Goal: Task Accomplishment & Management: Complete application form

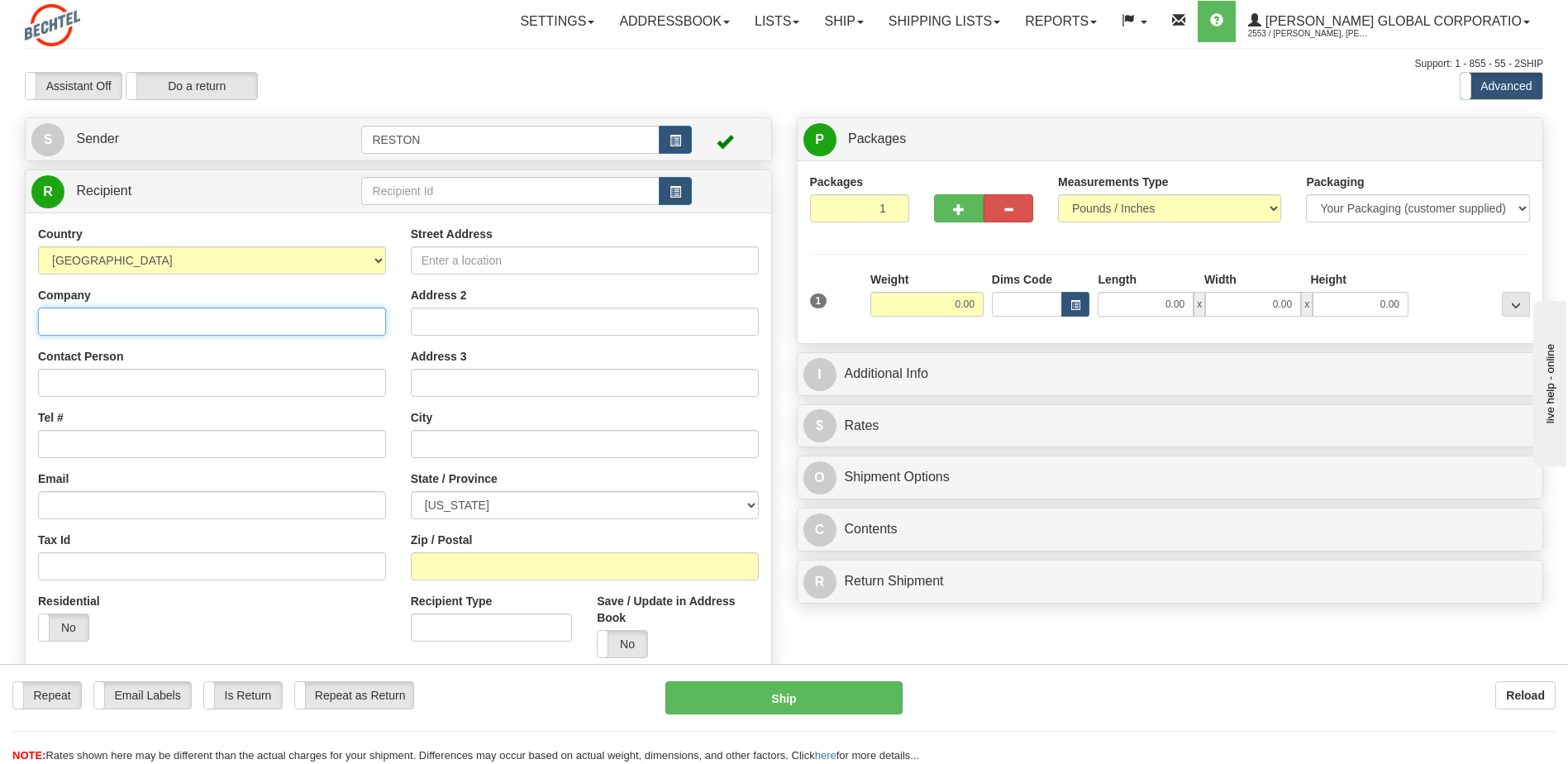
click at [121, 320] on input "Company" at bounding box center [212, 322] width 348 height 28
type input "[PERSON_NAME]"
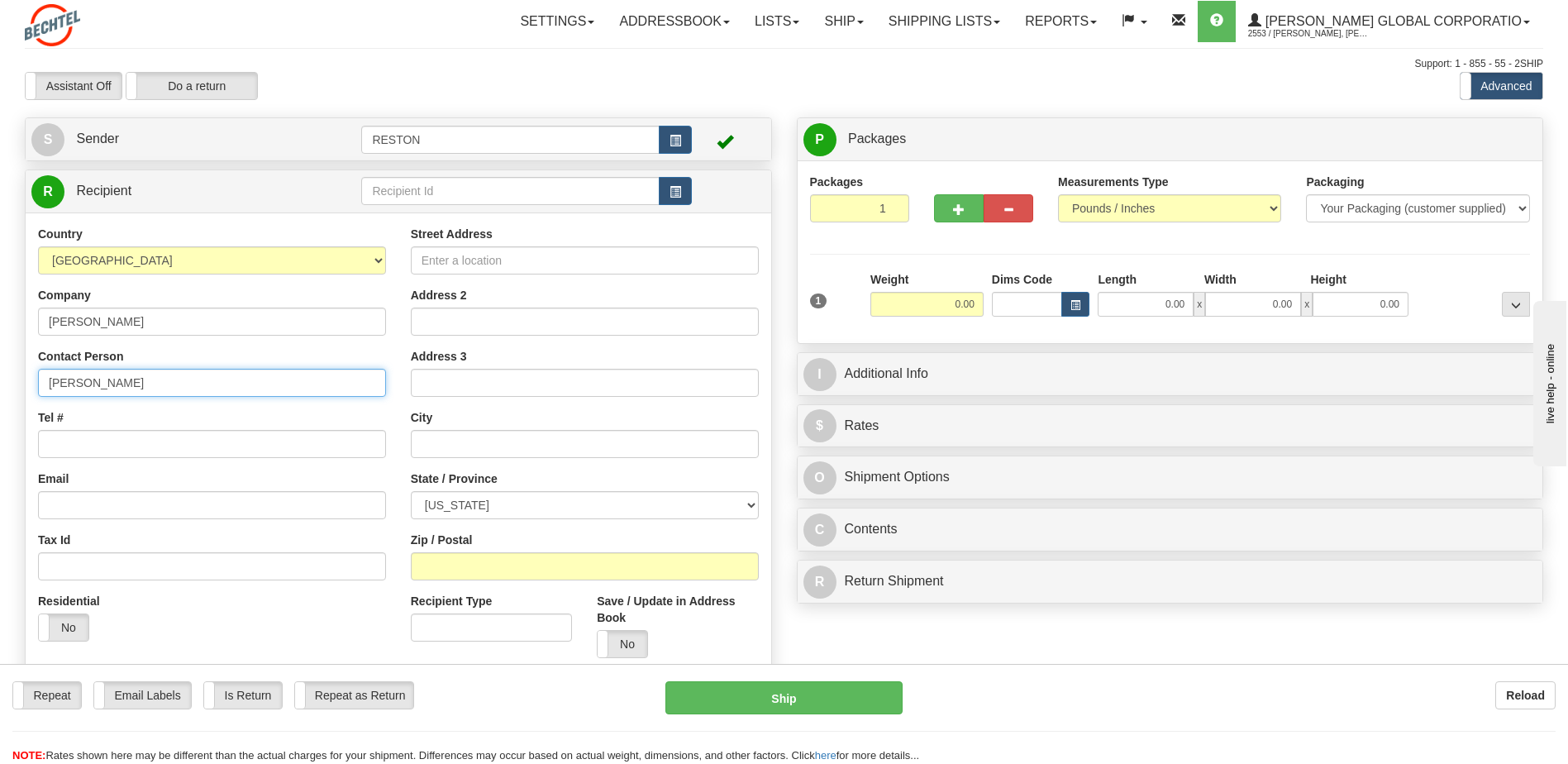
type input "[PERSON_NAME]"
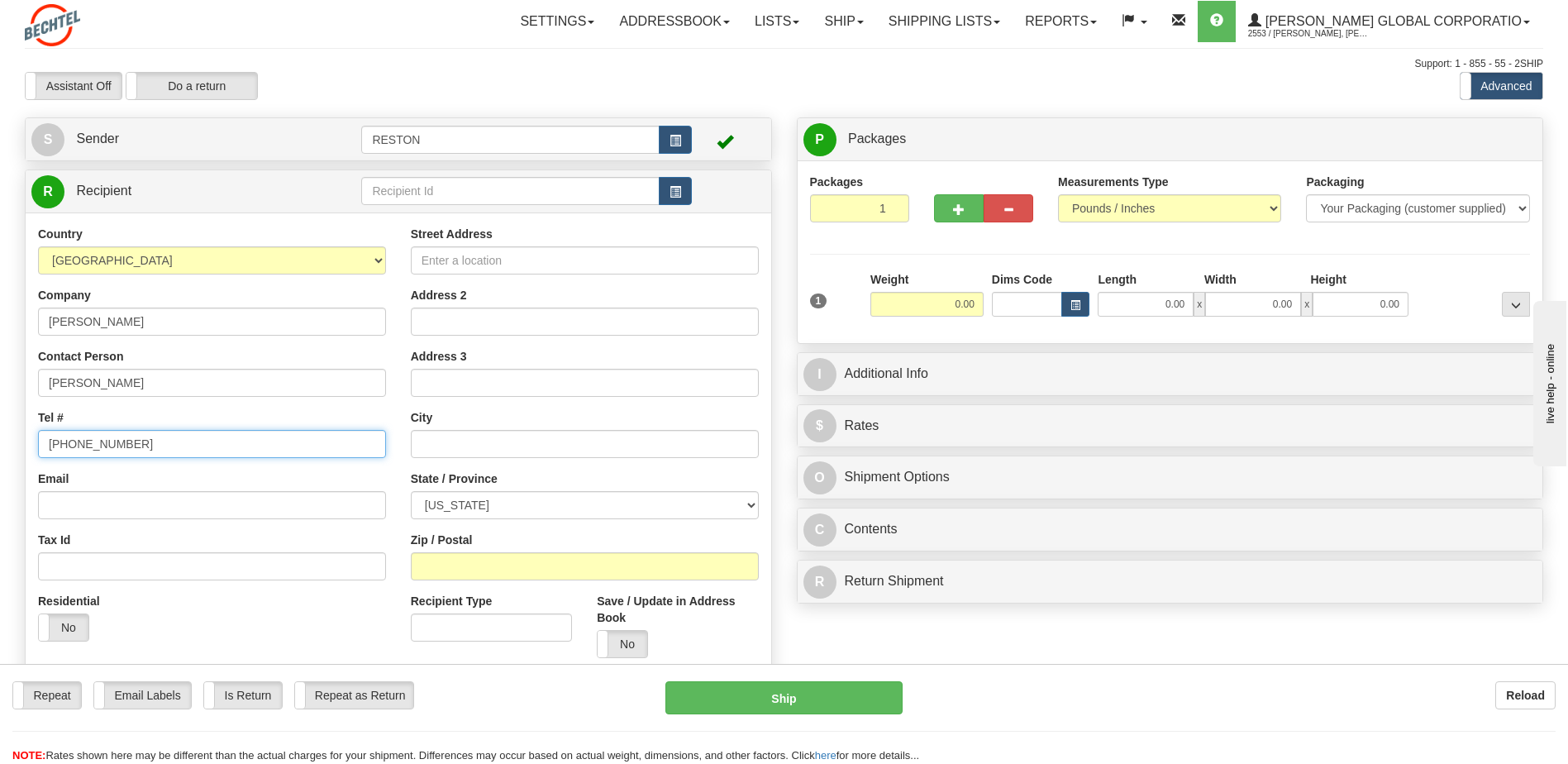
type input "[PHONE_NUMBER]"
click at [469, 263] on input "Street Address" at bounding box center [585, 260] width 348 height 28
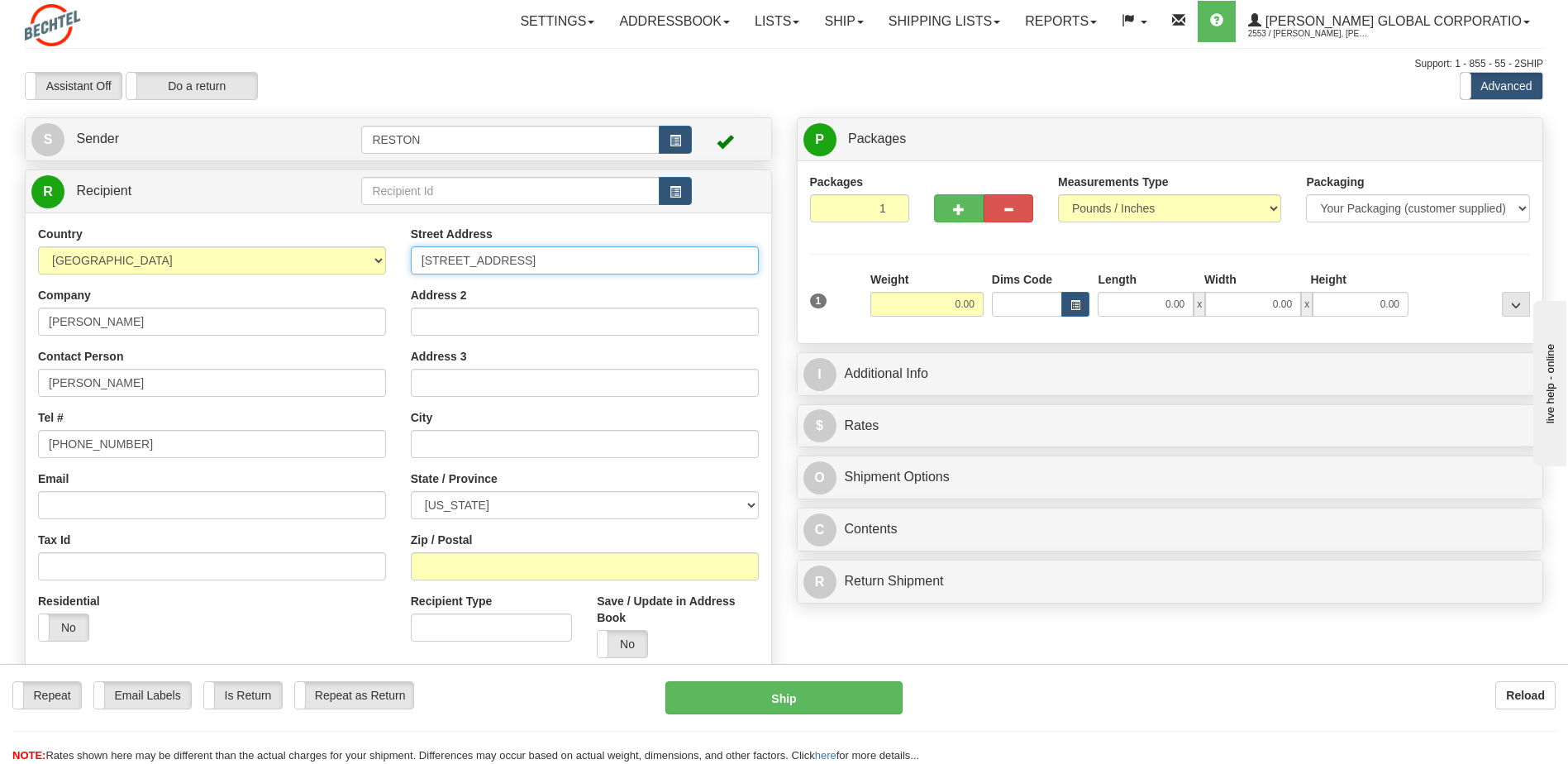
type input "[STREET_ADDRESS]"
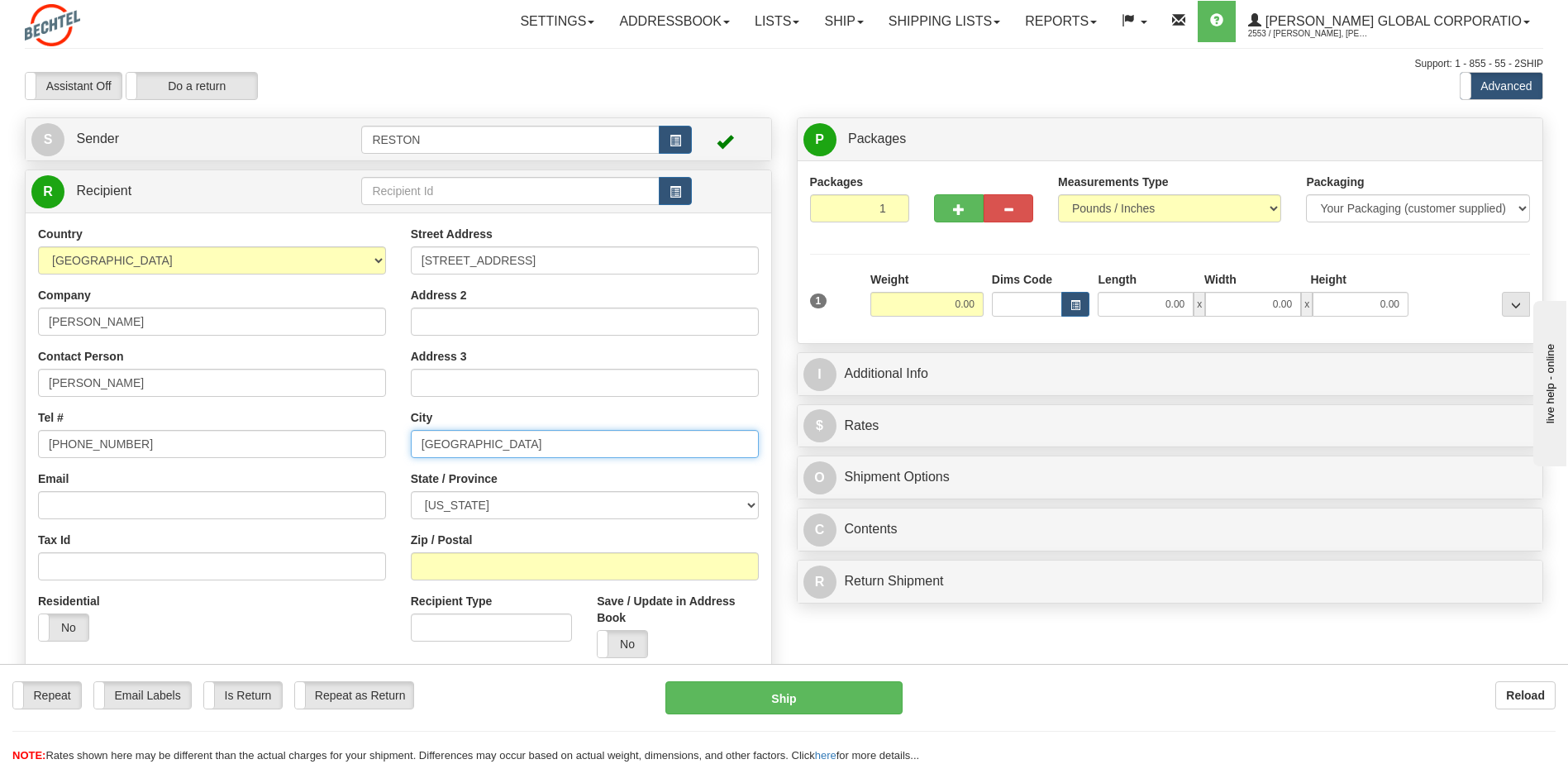
type input "[GEOGRAPHIC_DATA]"
select select "TN"
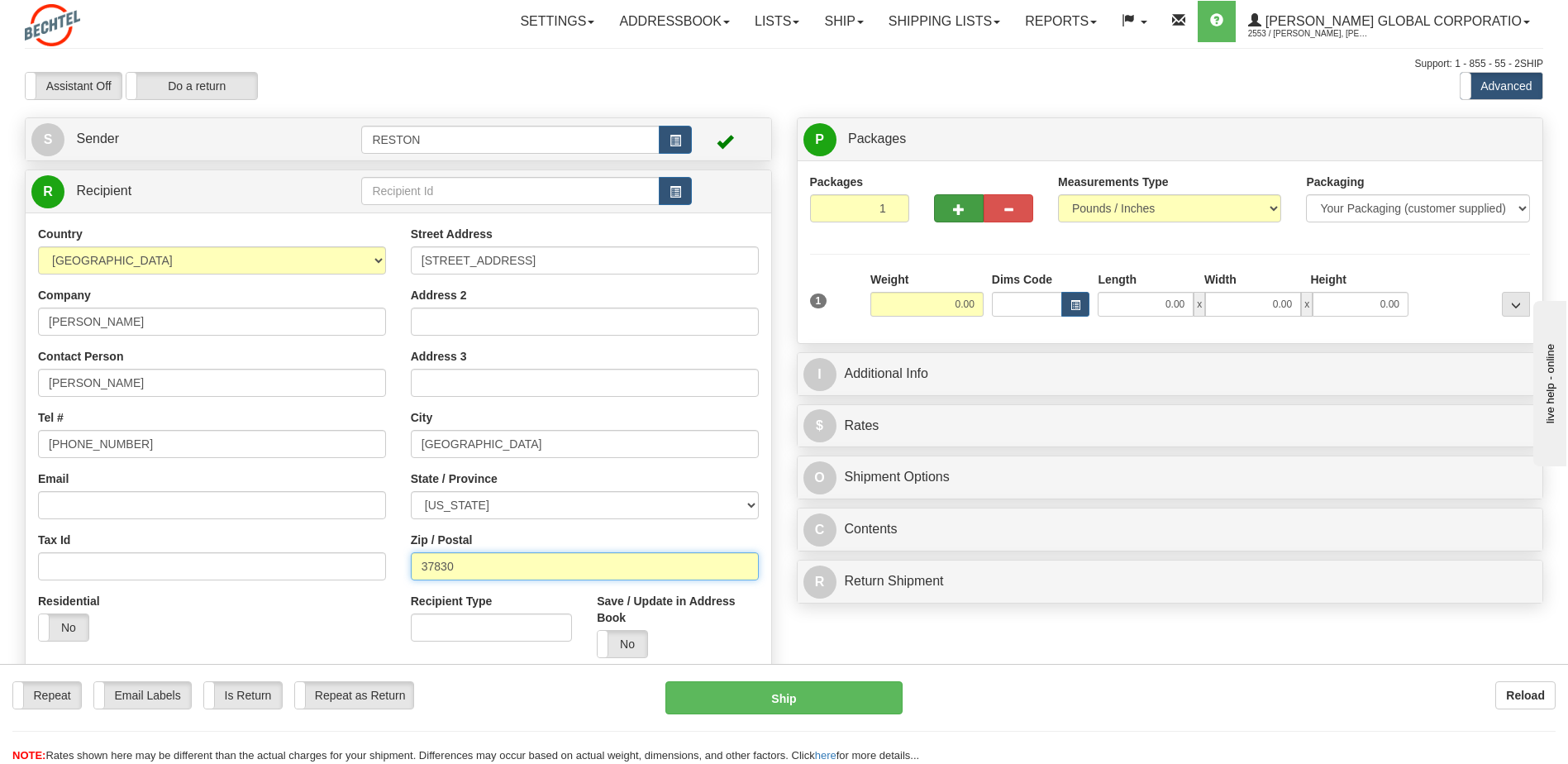
type input "37830"
click at [965, 204] on button "button" at bounding box center [959, 208] width 49 height 28
type input "2"
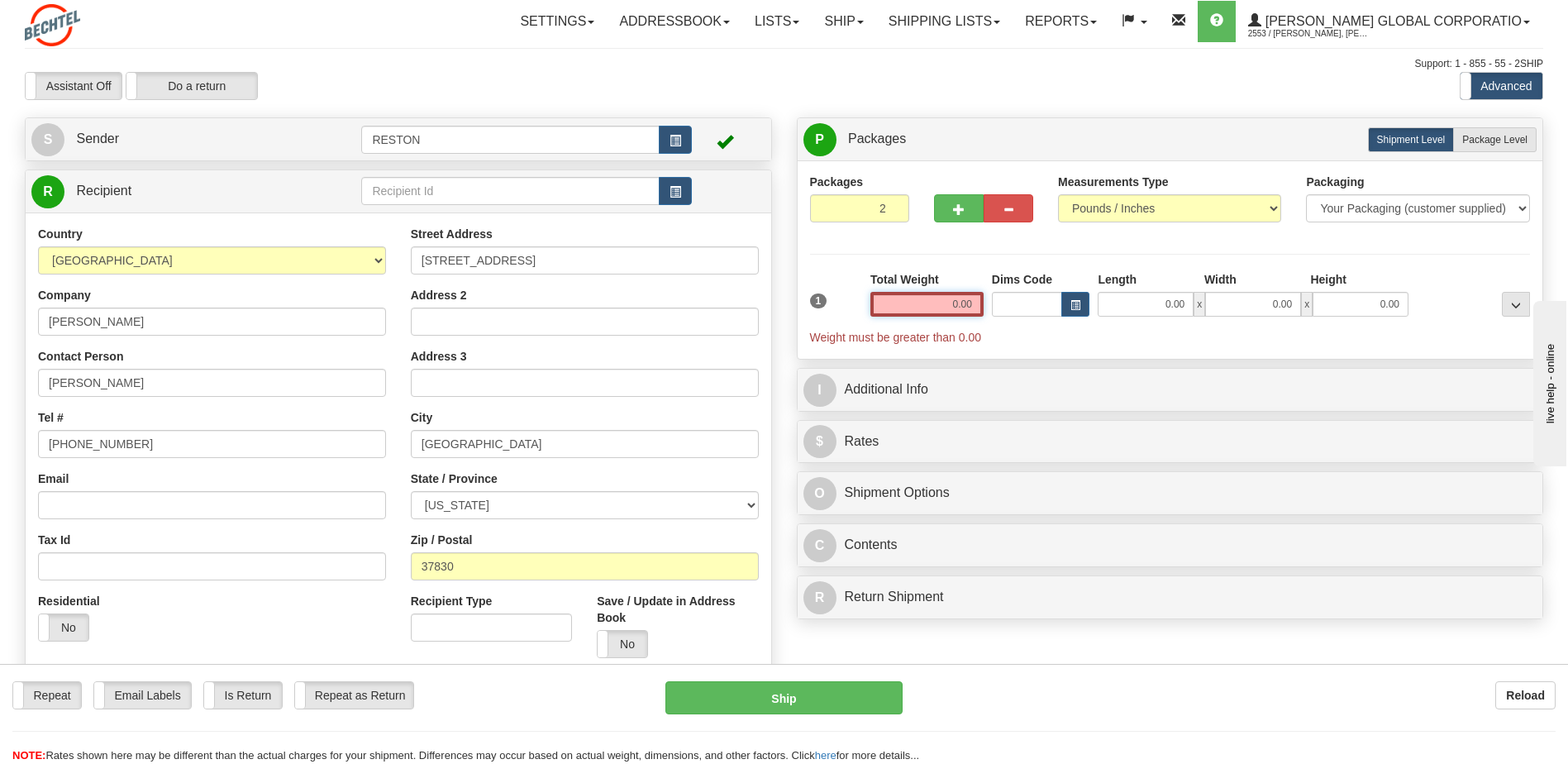
click at [925, 304] on input "0.00" at bounding box center [927, 304] width 114 height 25
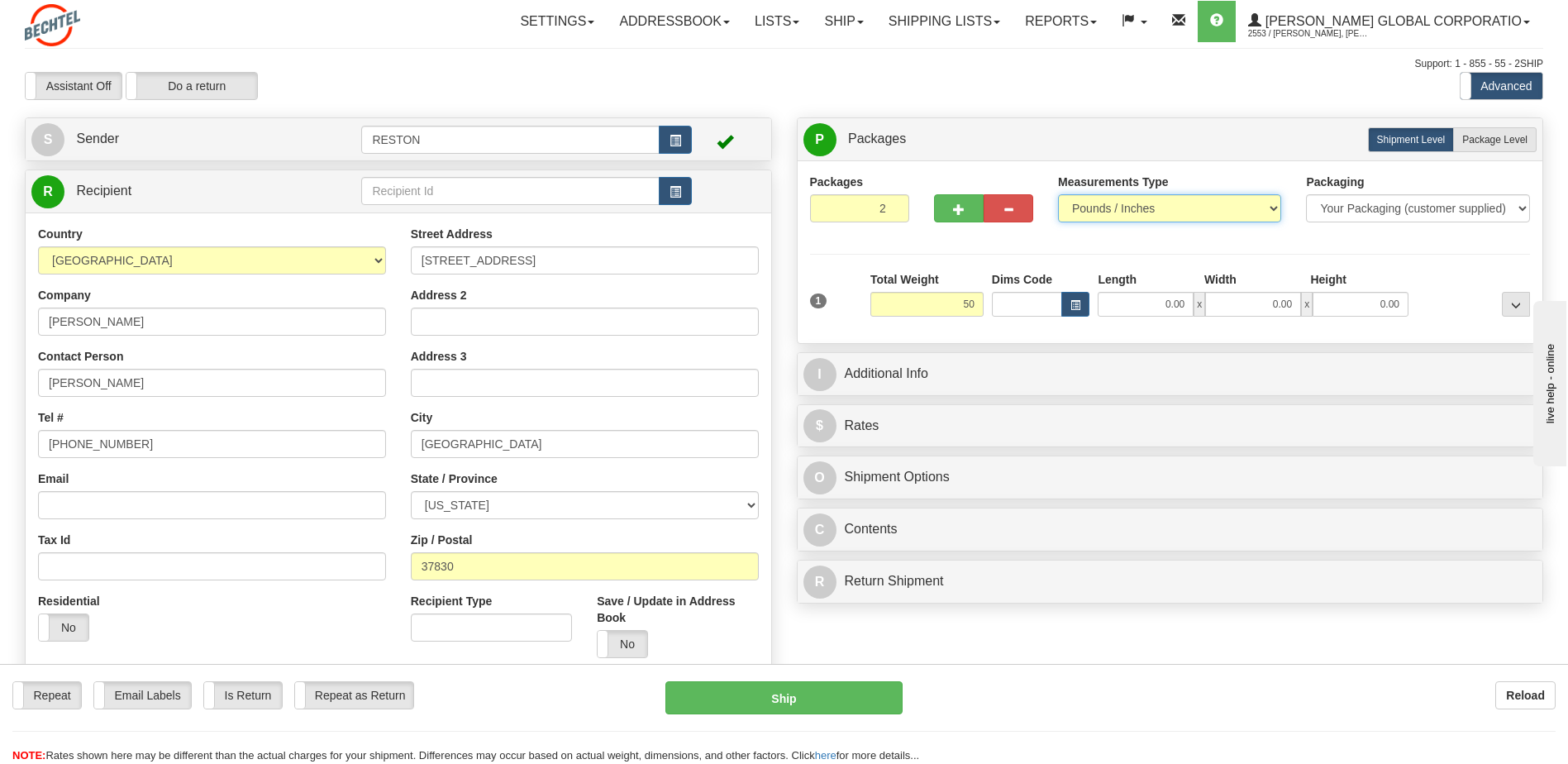
type input "50.00"
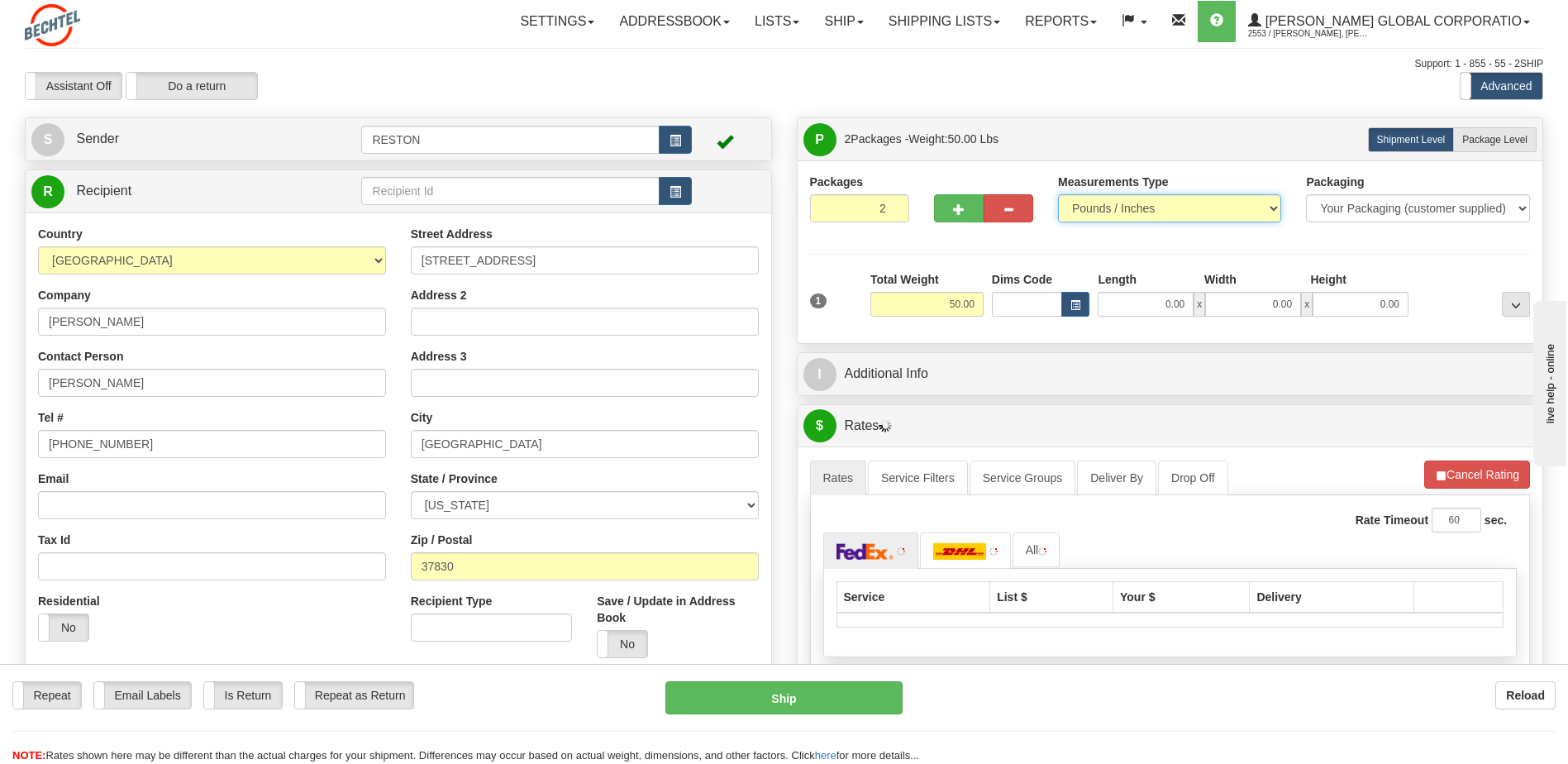
click at [1135, 209] on select "Pounds / Inches Kilograms / Centimeters" at bounding box center [1170, 208] width 224 height 28
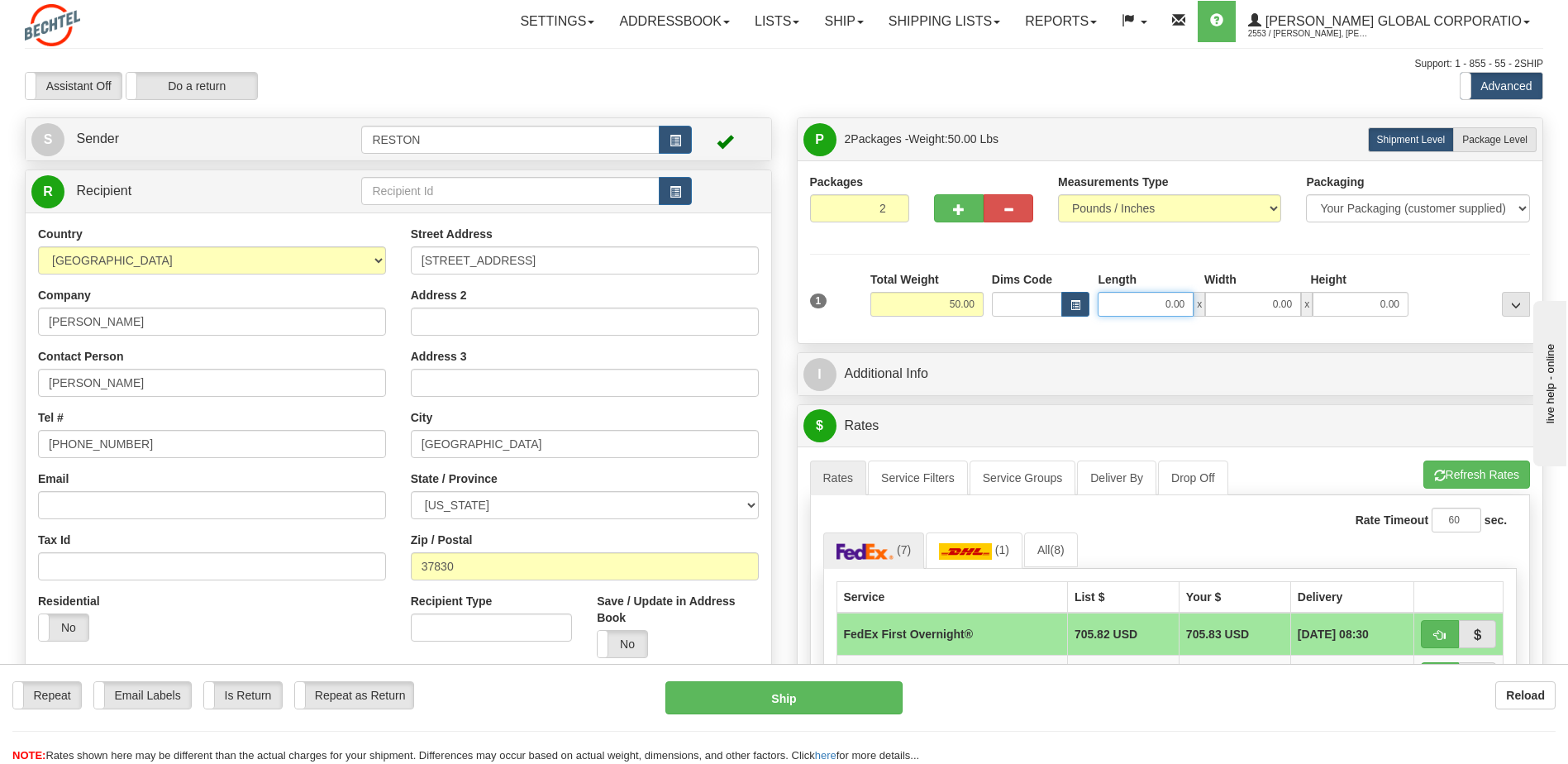
click at [1135, 308] on input "0.00" at bounding box center [1146, 304] width 96 height 25
type input "17.00"
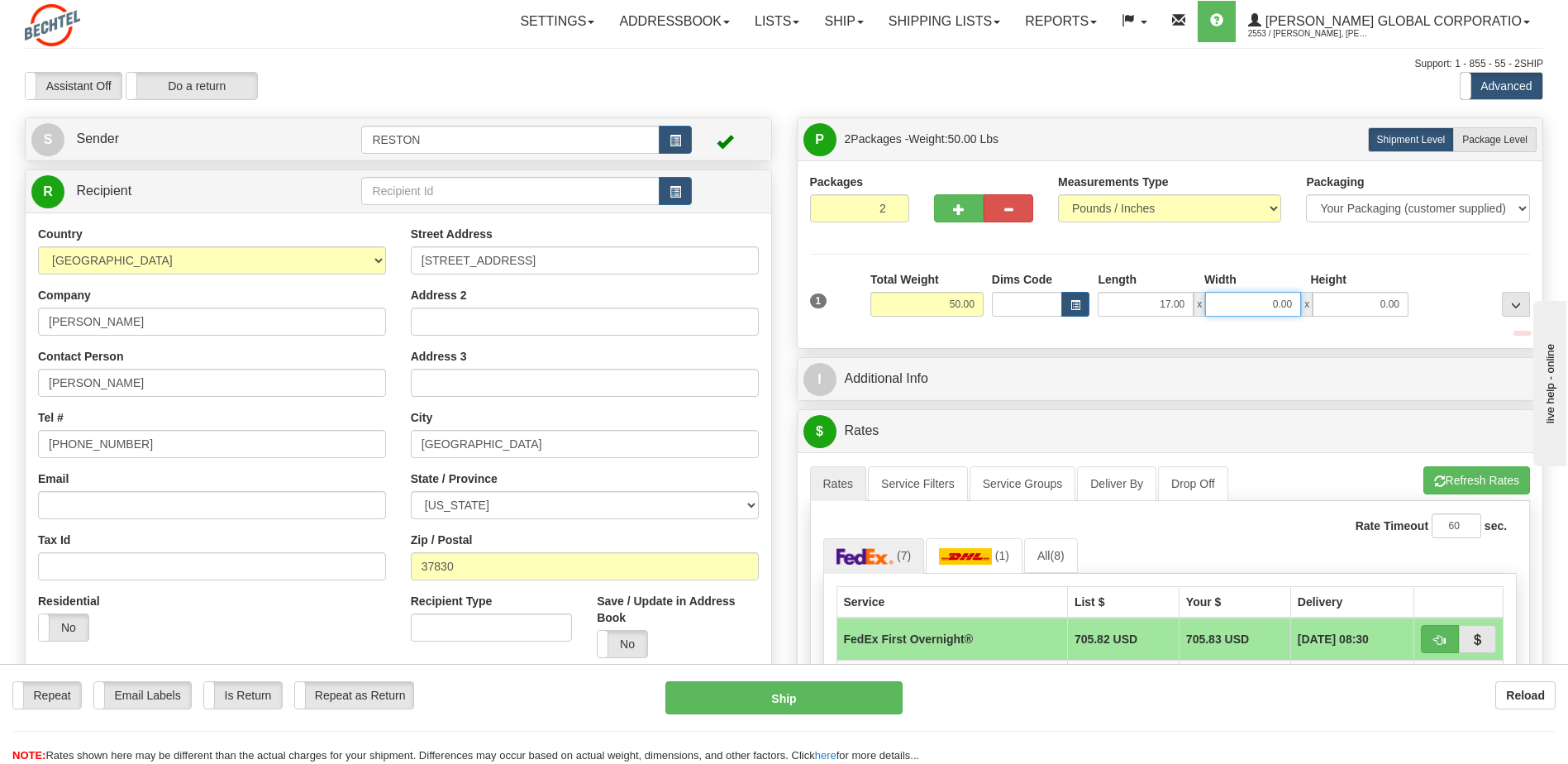
click at [1244, 304] on input "0.00" at bounding box center [1253, 304] width 96 height 25
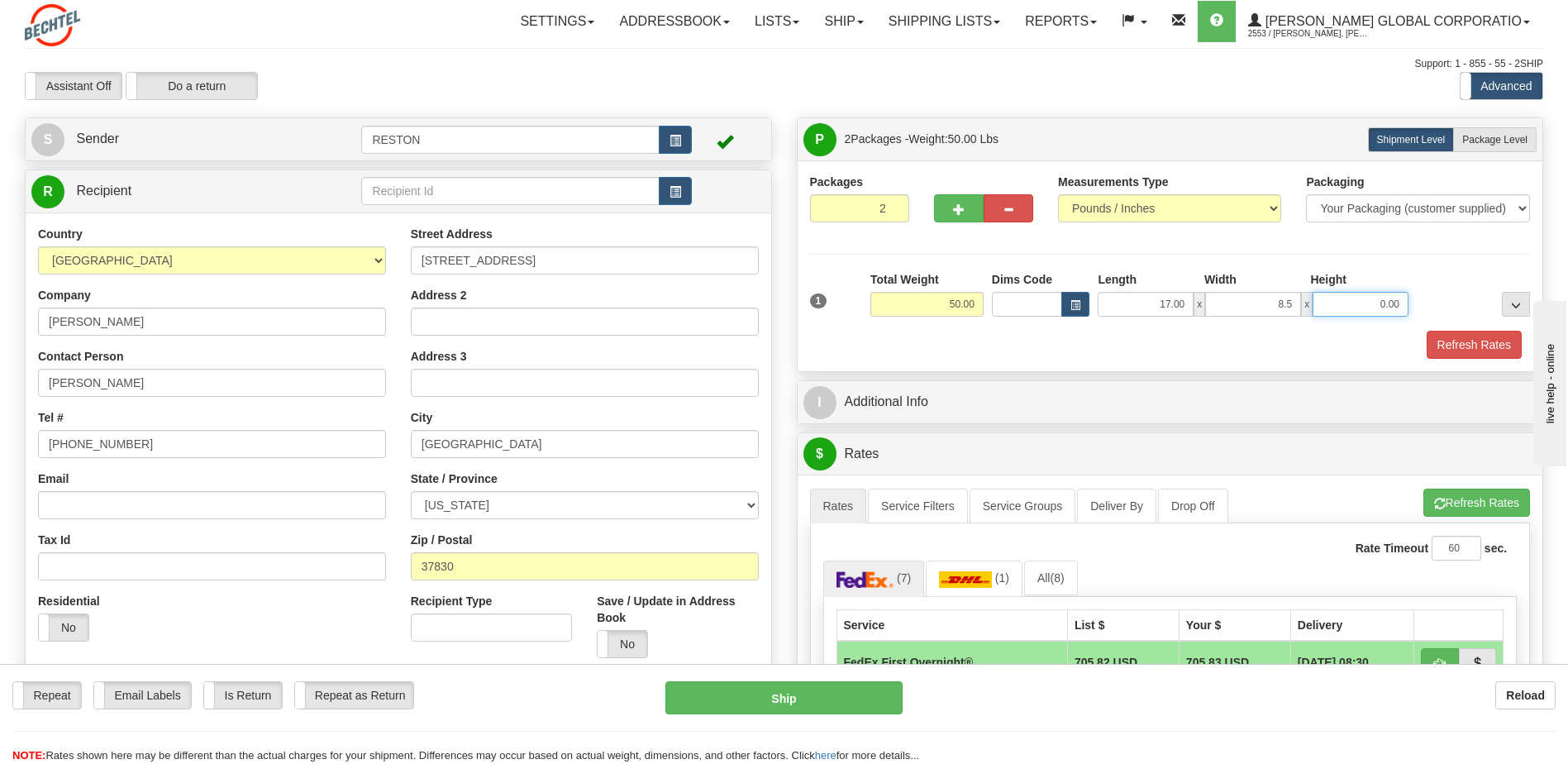
type input "8.50"
click at [1349, 300] on input "0.00" at bounding box center [1361, 304] width 96 height 25
type input "12.00"
type input "[STREET_ADDRESS]"
type input "12.00"
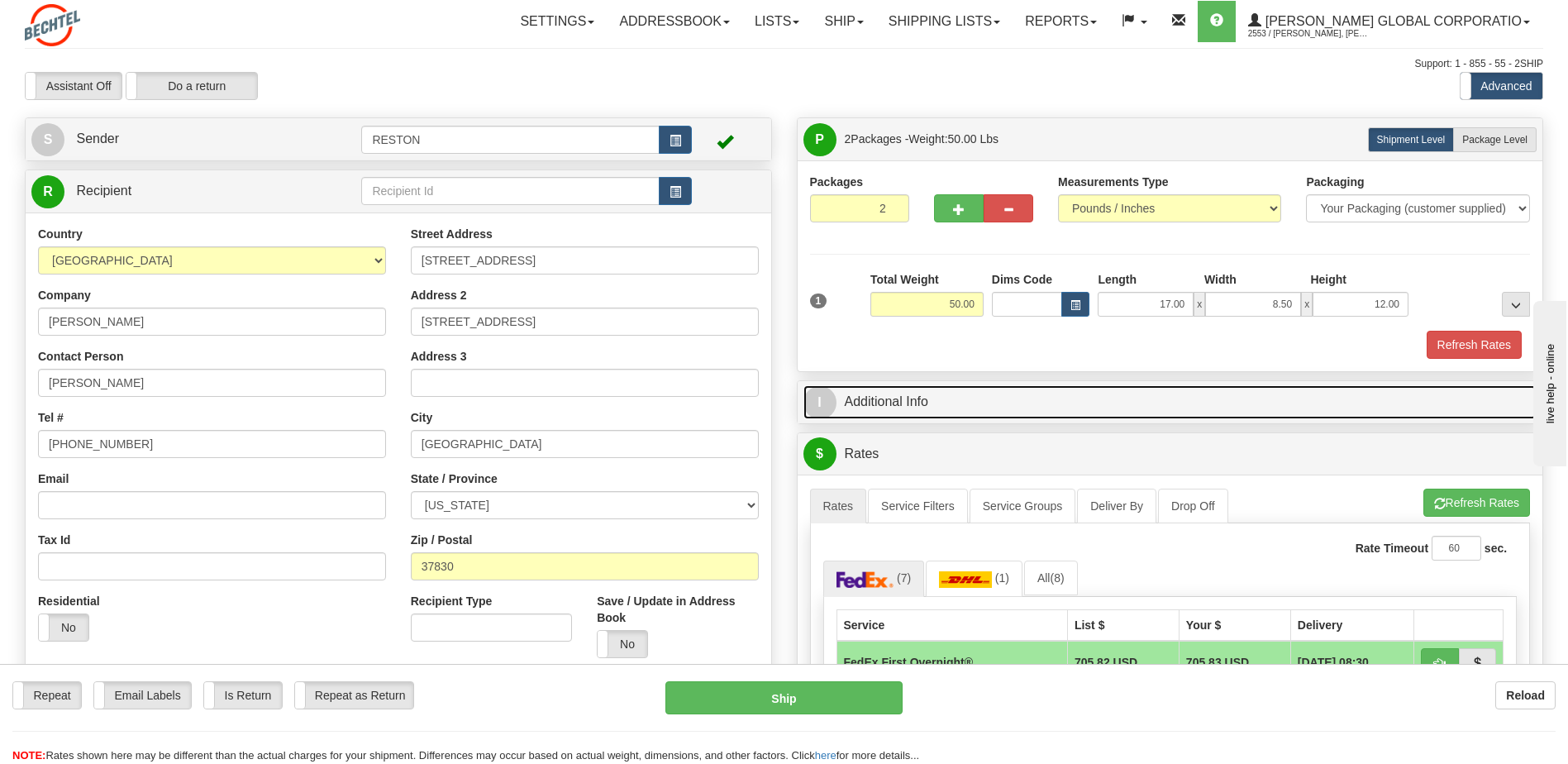
click at [895, 394] on link "I Additional Info" at bounding box center [1170, 402] width 734 height 34
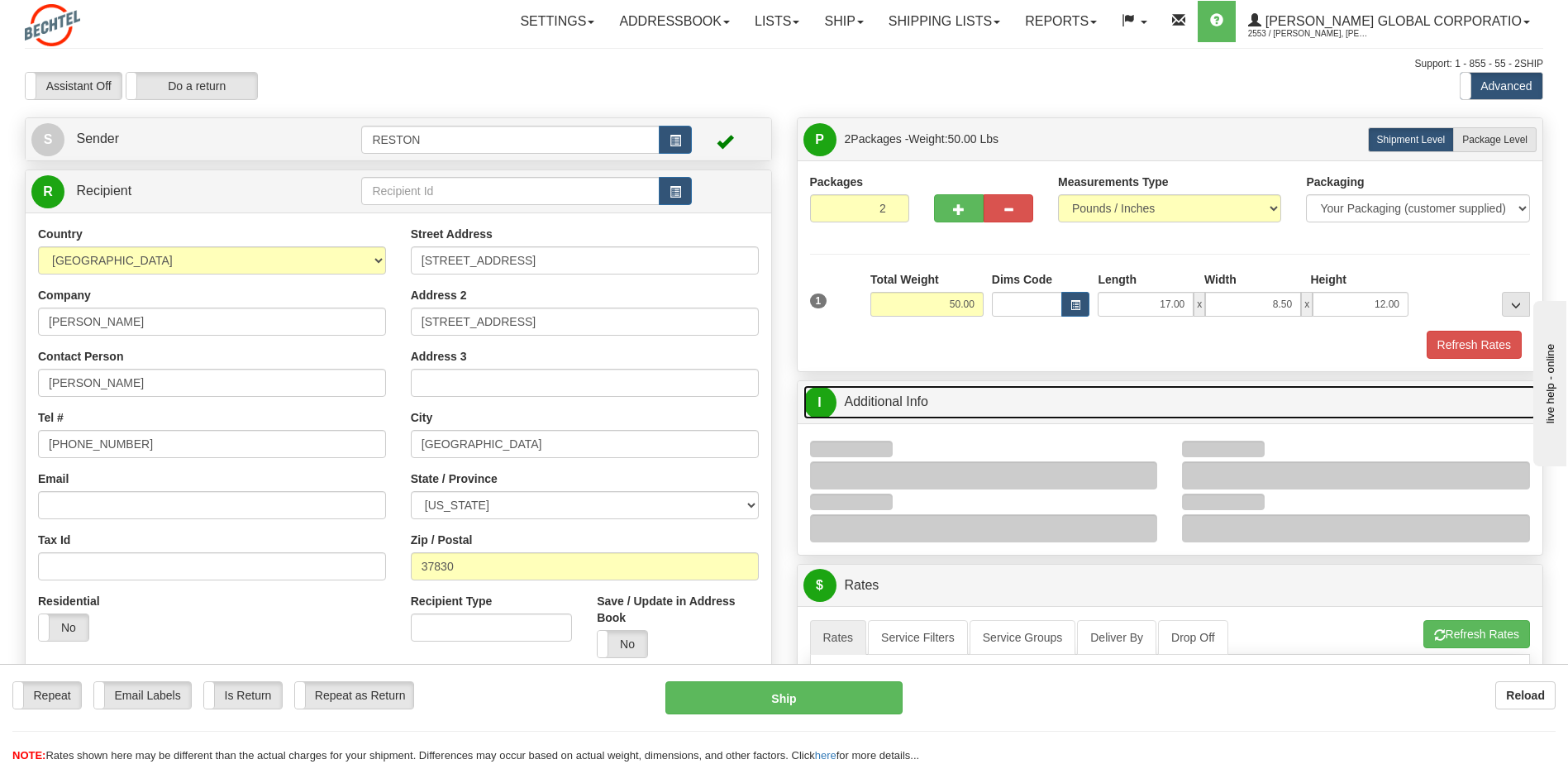
click at [871, 402] on link "I Additional Info" at bounding box center [1170, 402] width 734 height 34
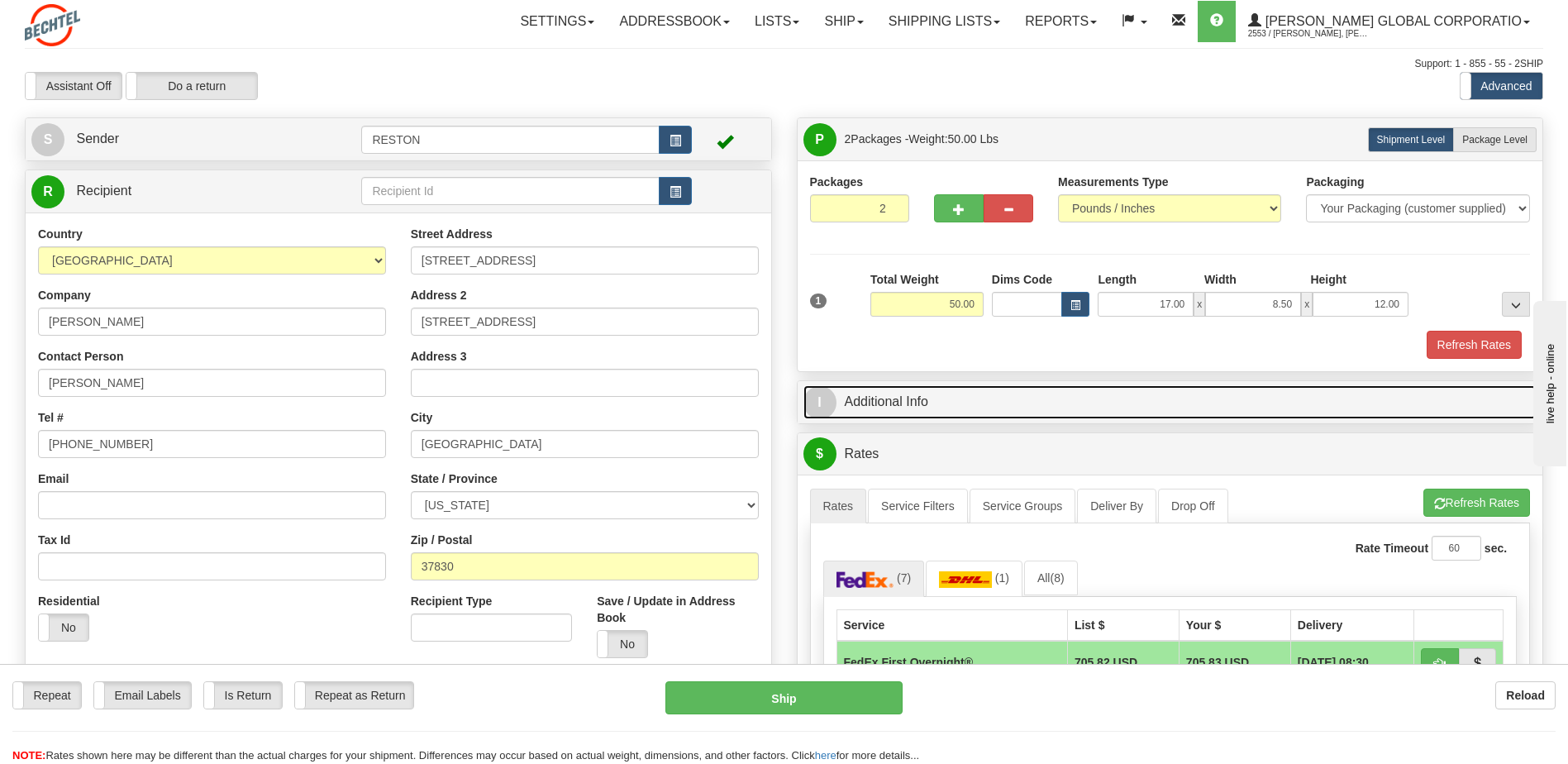
click at [871, 402] on link "I Additional Info" at bounding box center [1170, 402] width 734 height 34
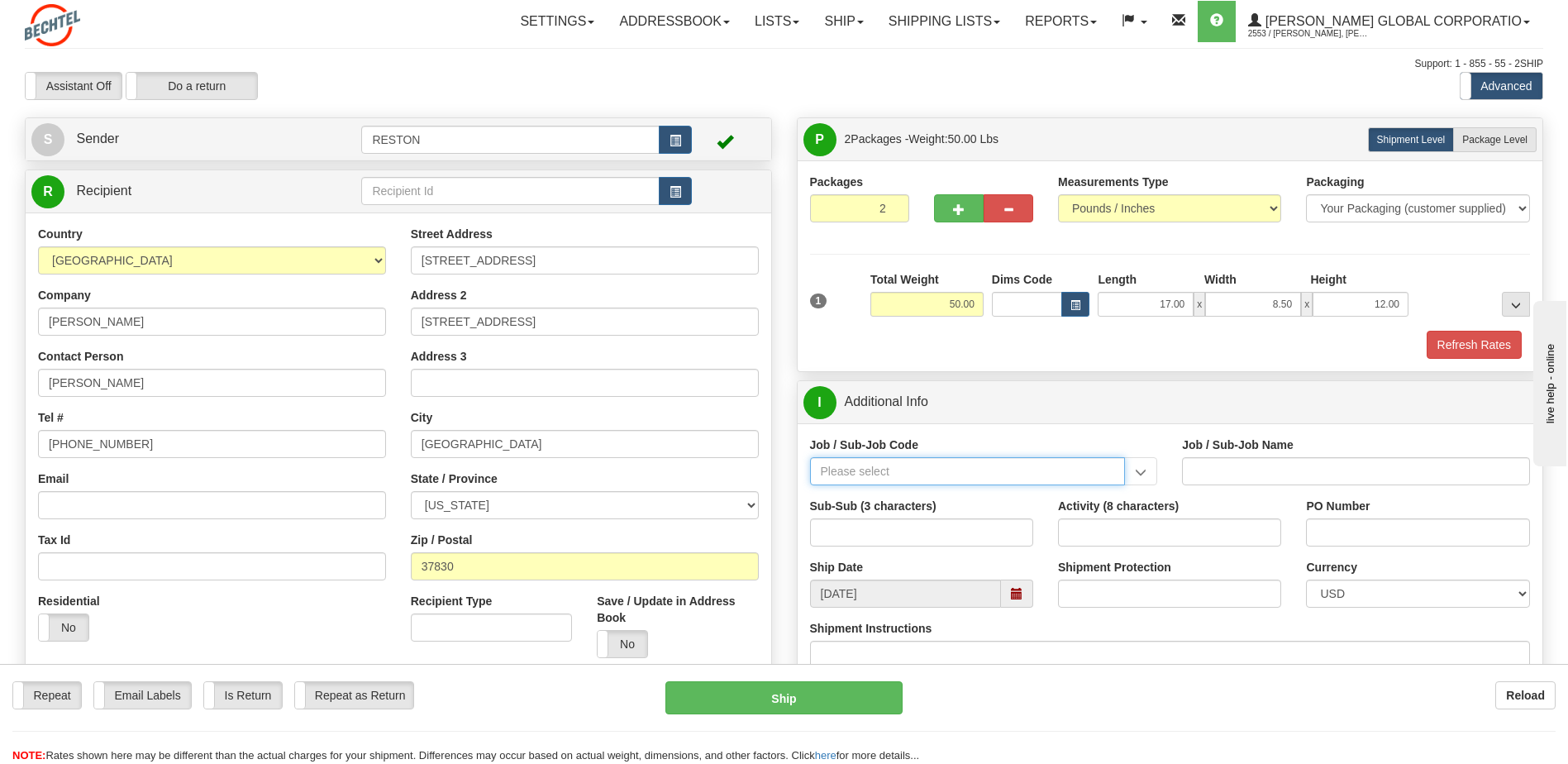
click at [841, 467] on input "Job / Sub-Job Code" at bounding box center [968, 471] width 316 height 28
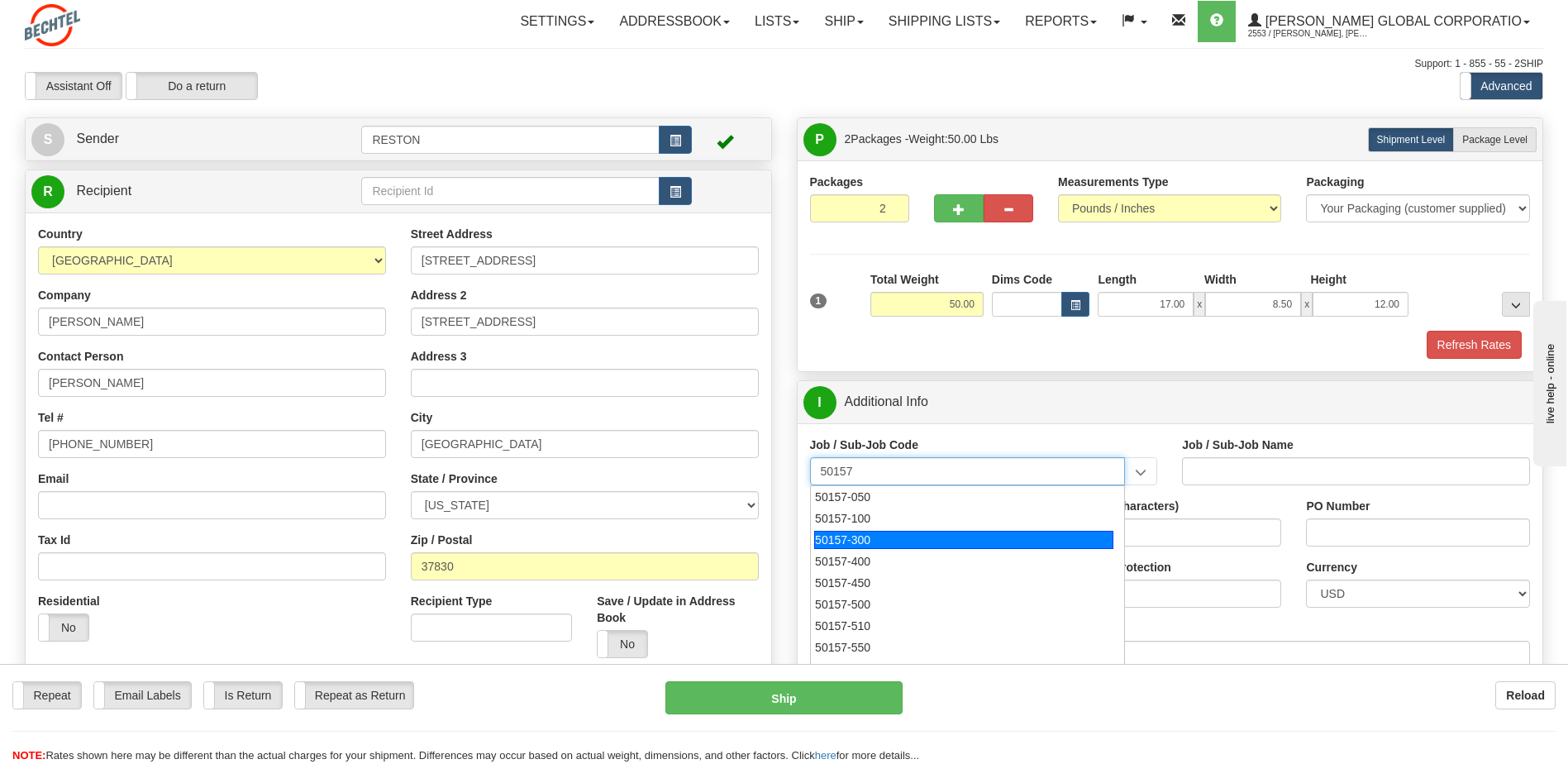
click at [847, 545] on div "50157-300" at bounding box center [963, 539] width 299 height 18
type input "50157-300"
type input "NUCLEAR POWER QC/CONSTR. - NP CONSTRUCTION MANAGER"
type input "50157-300"
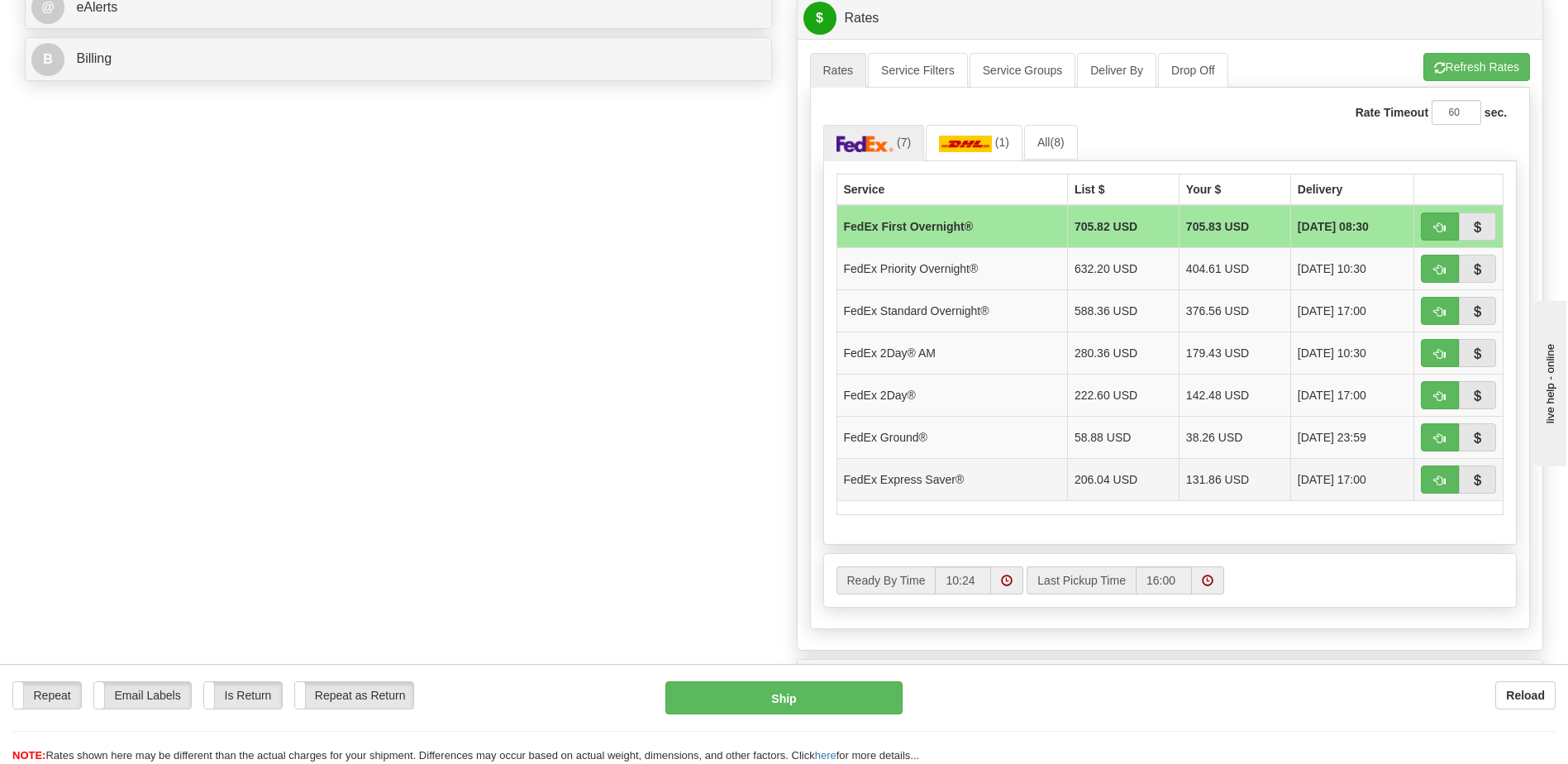
scroll to position [744, 0]
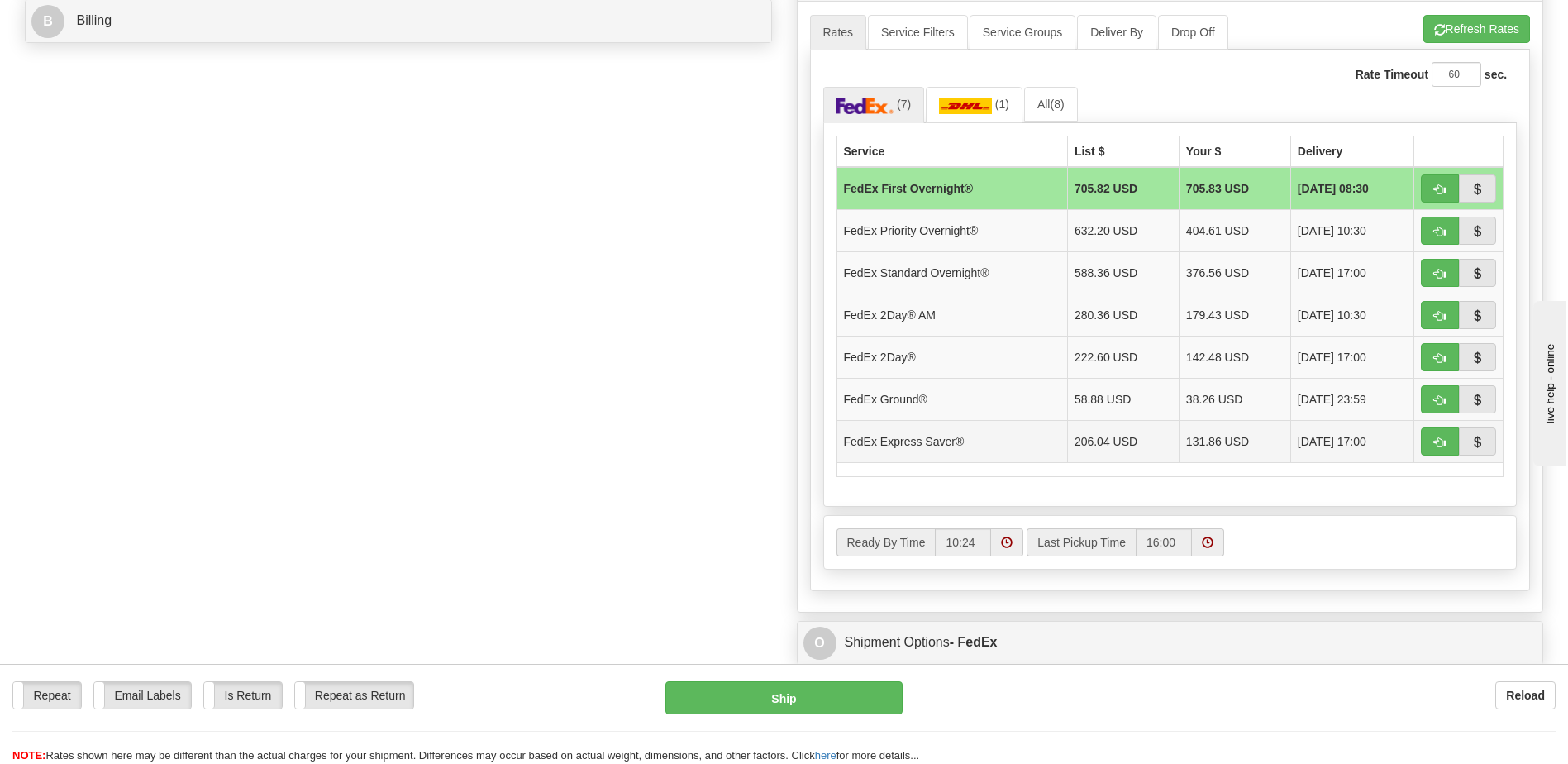
click at [1195, 443] on td "131.86 USD" at bounding box center [1234, 441] width 112 height 42
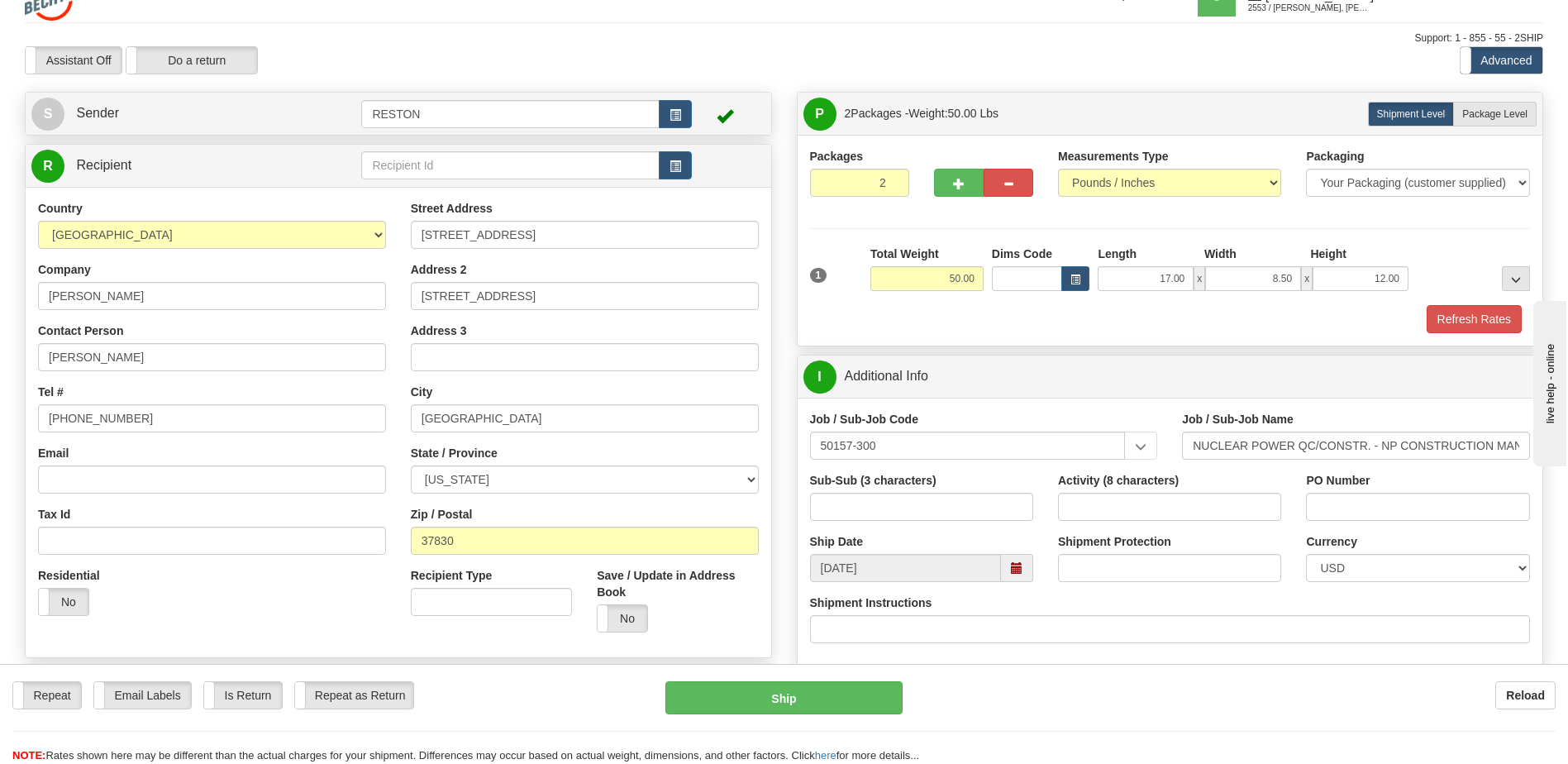
scroll to position [0, 0]
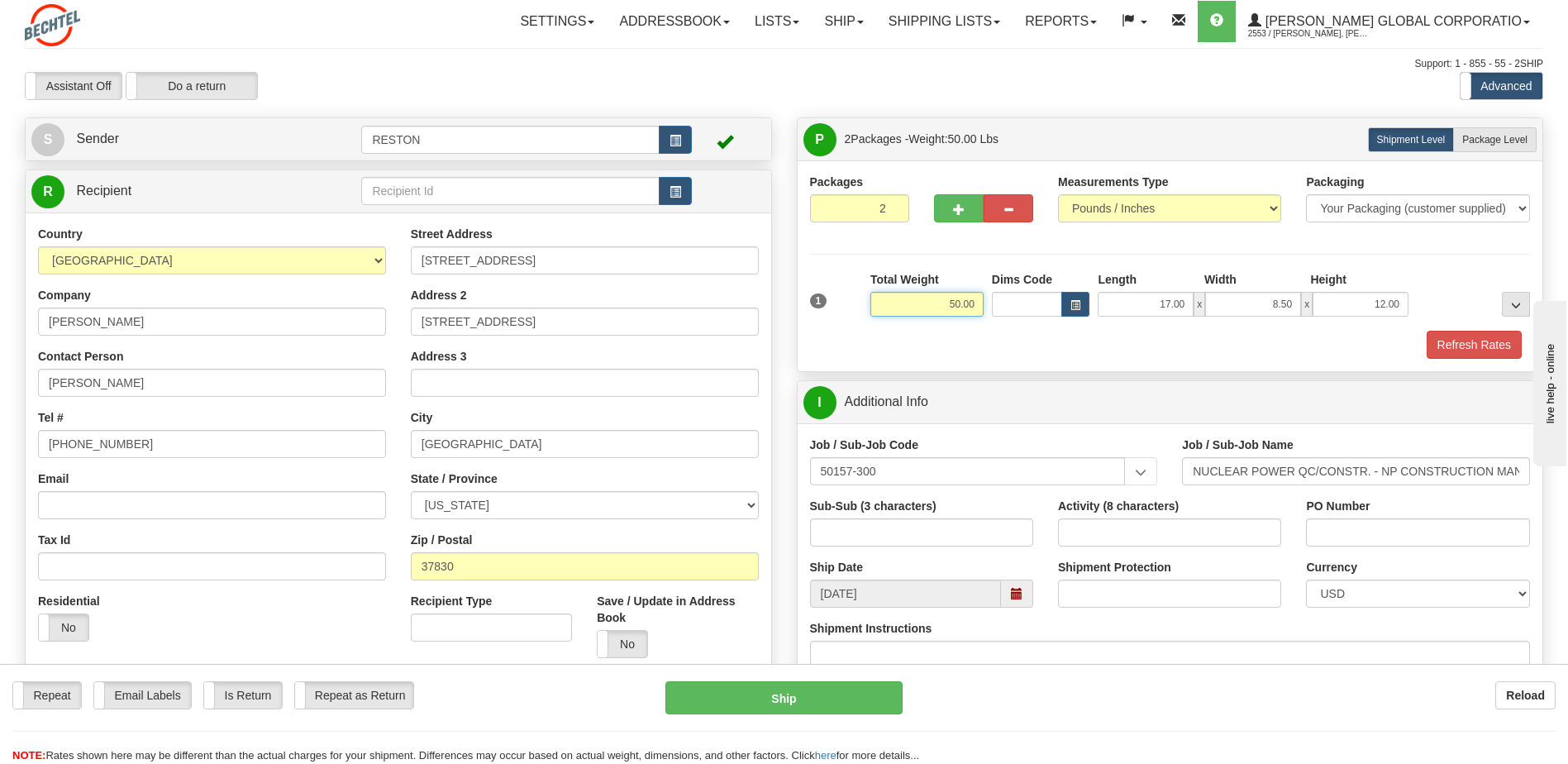
click at [949, 304] on input "50.00" at bounding box center [927, 304] width 114 height 25
type input "40.00"
click at [1471, 344] on button "Refresh Rates" at bounding box center [1474, 345] width 95 height 28
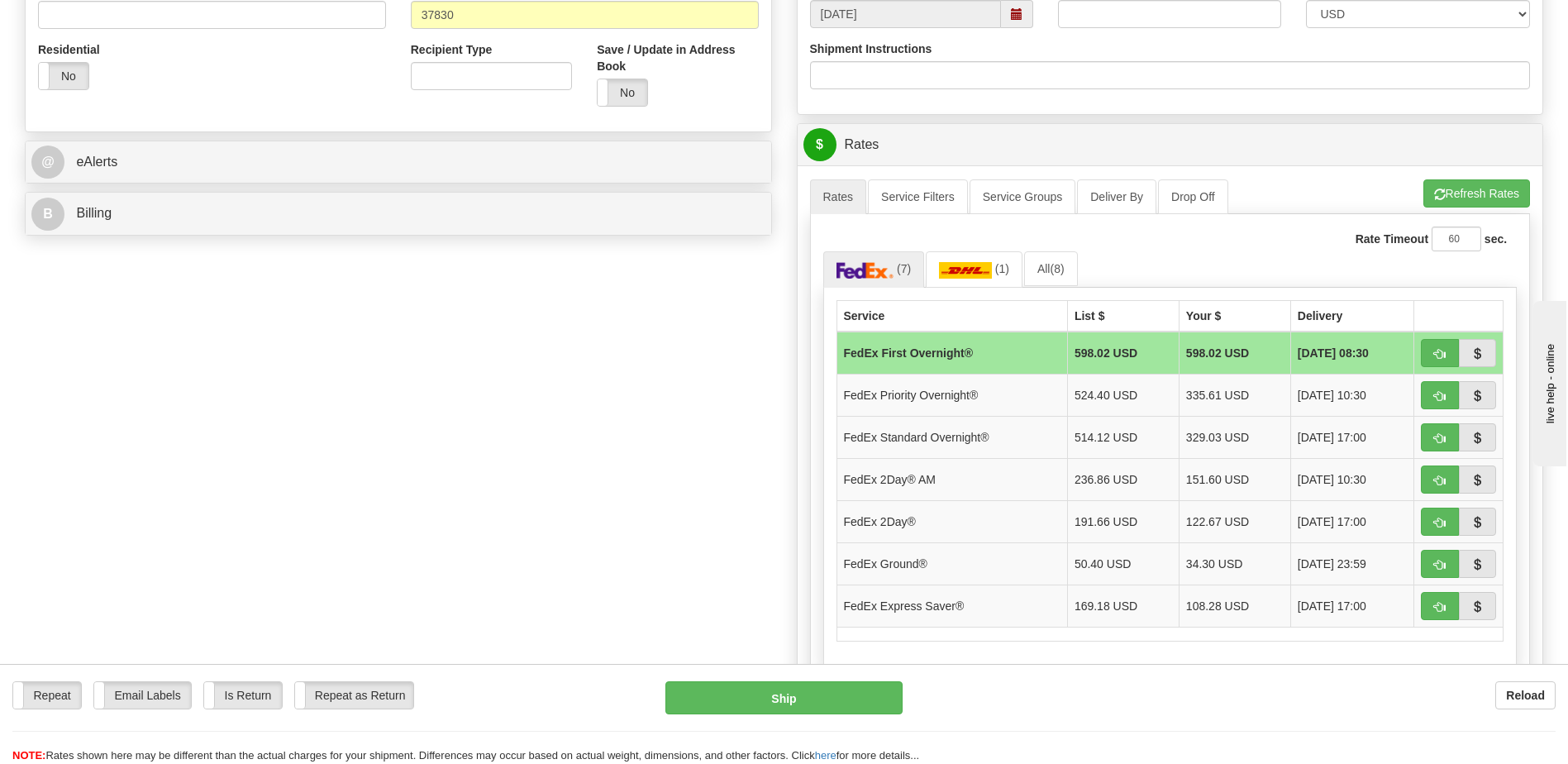
scroll to position [537, 0]
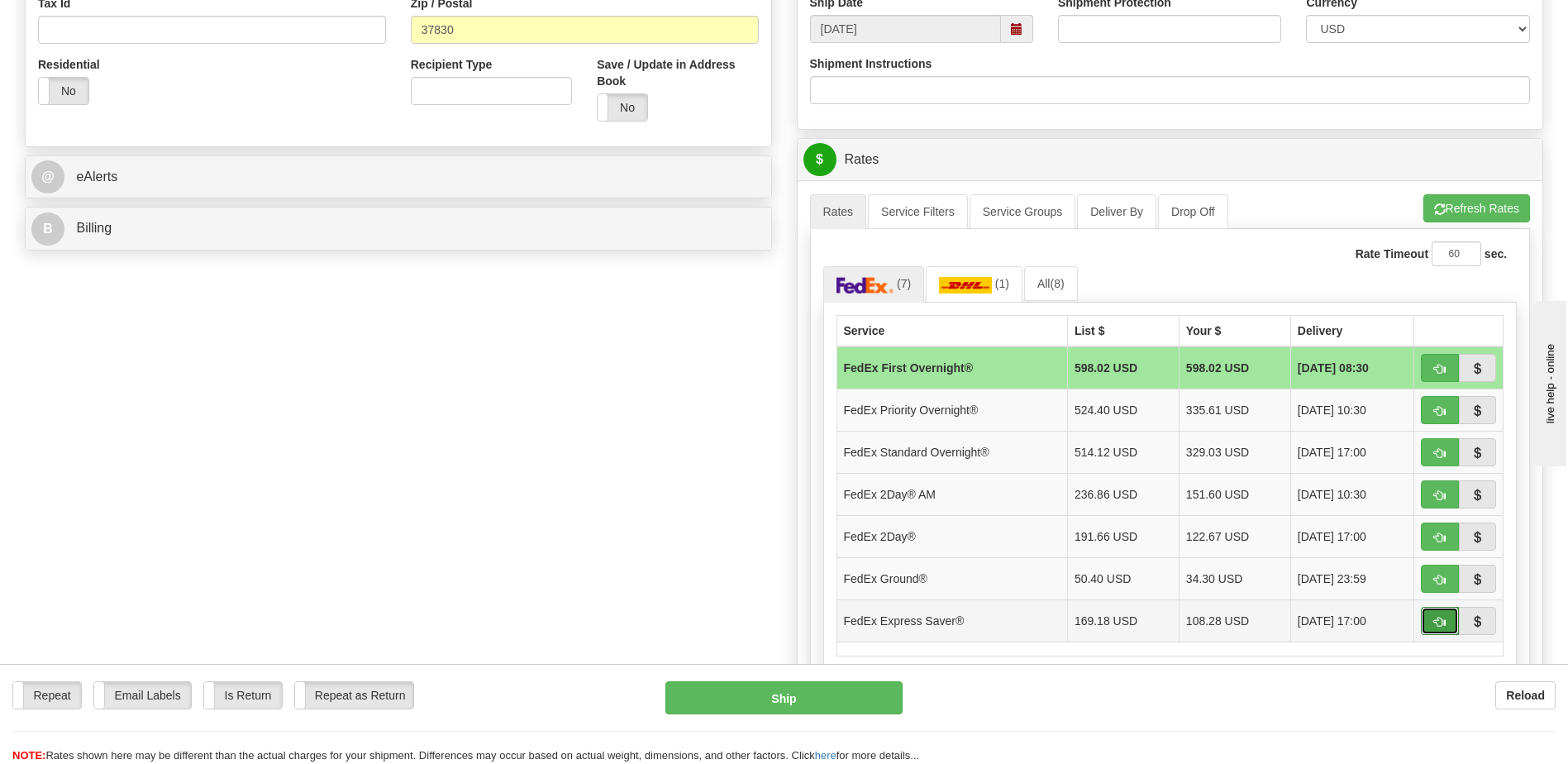
click at [1433, 623] on button "button" at bounding box center [1441, 621] width 38 height 28
type input "20"
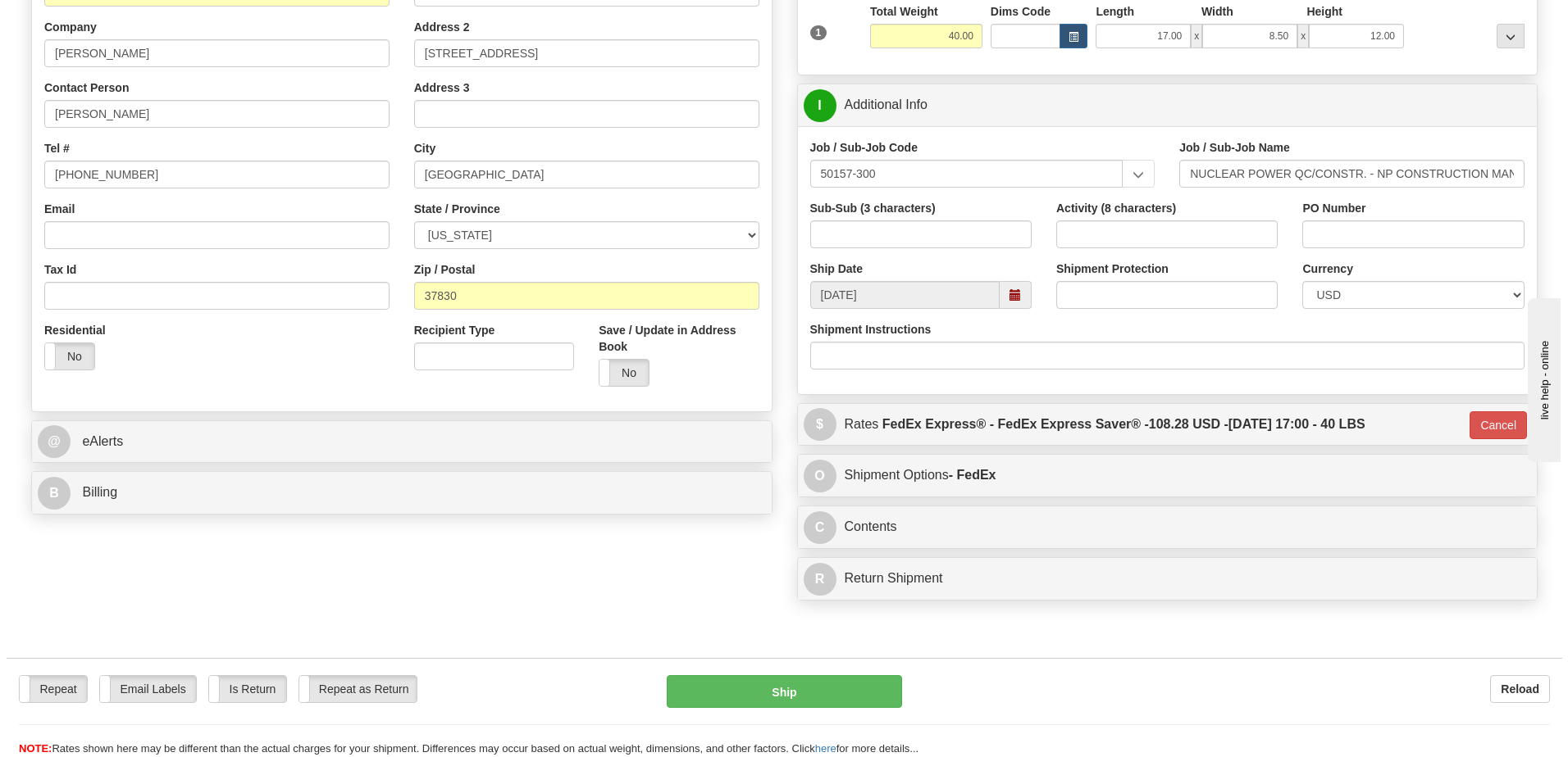
scroll to position [204, 0]
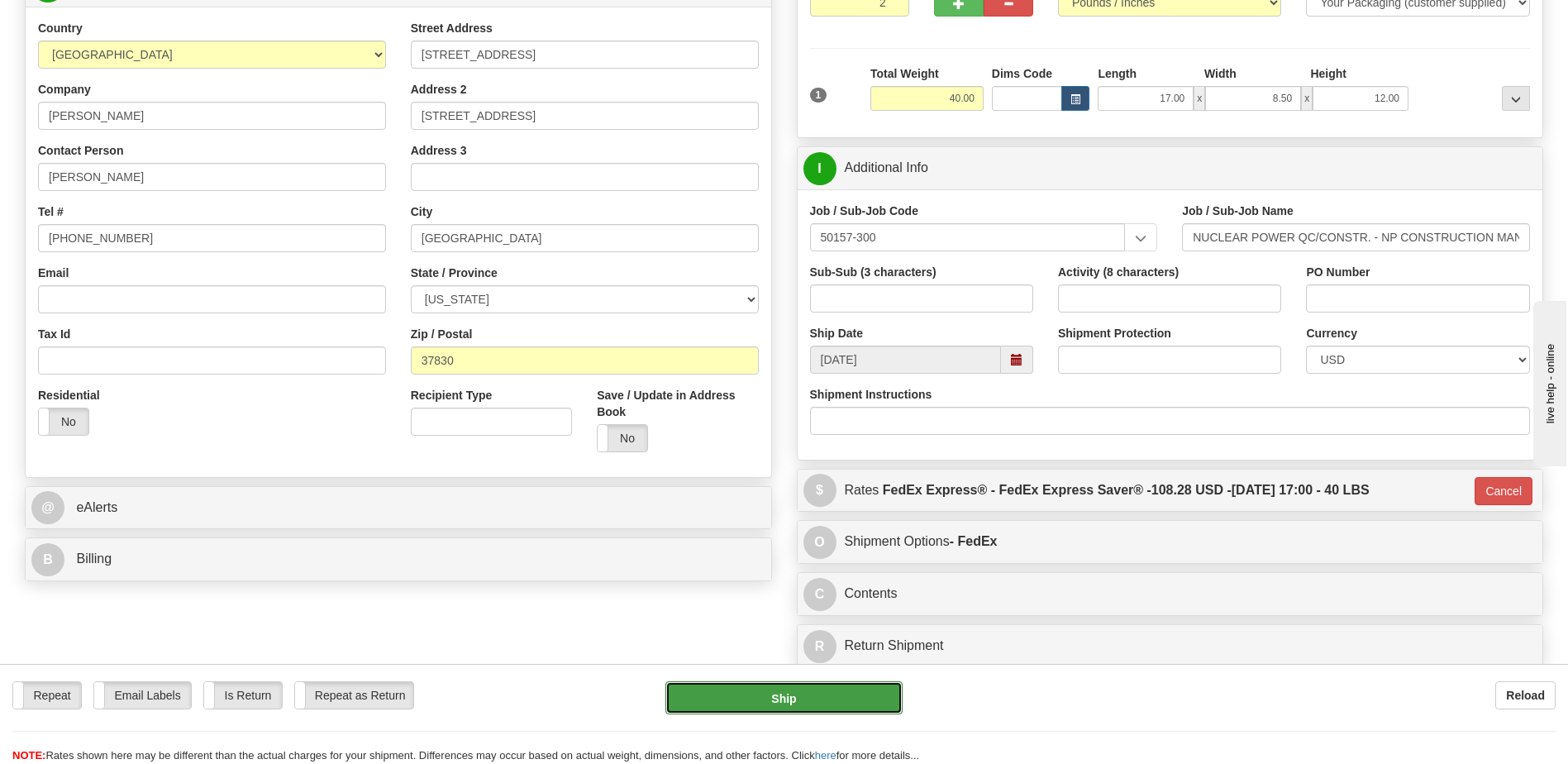
click at [767, 699] on button "Ship" at bounding box center [784, 698] width 237 height 33
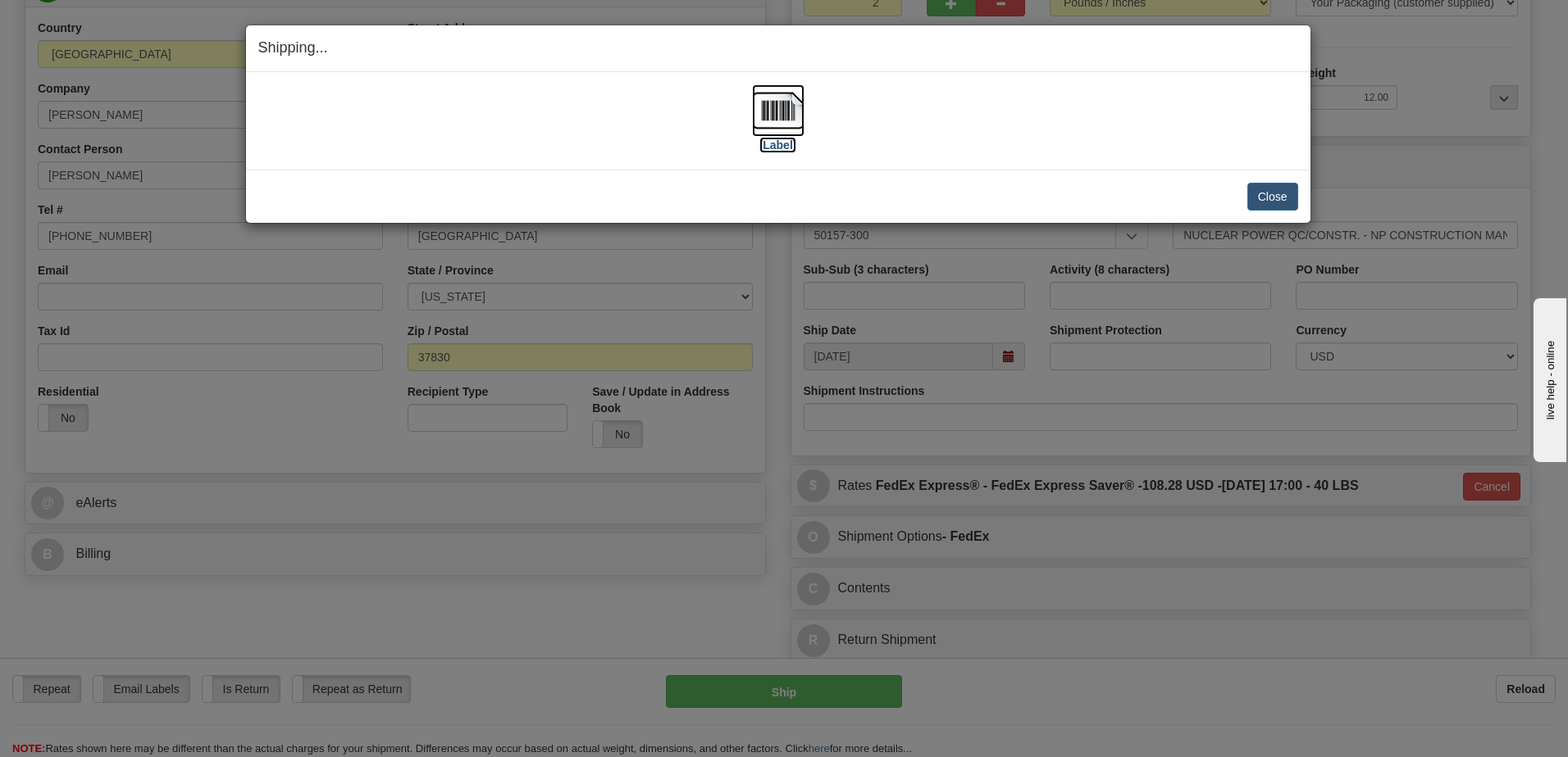
click at [776, 114] on img at bounding box center [778, 110] width 52 height 52
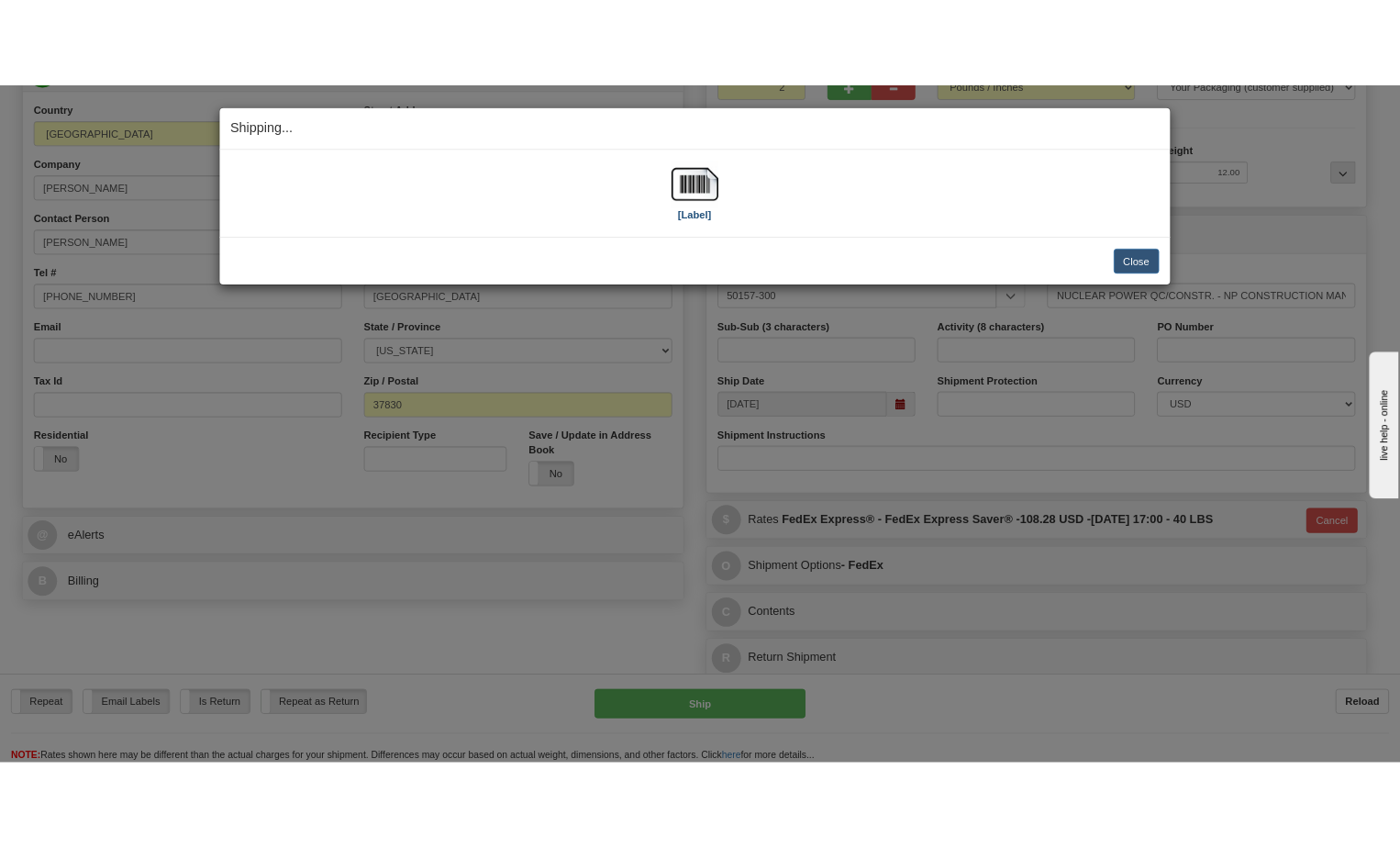
scroll to position [270, 0]
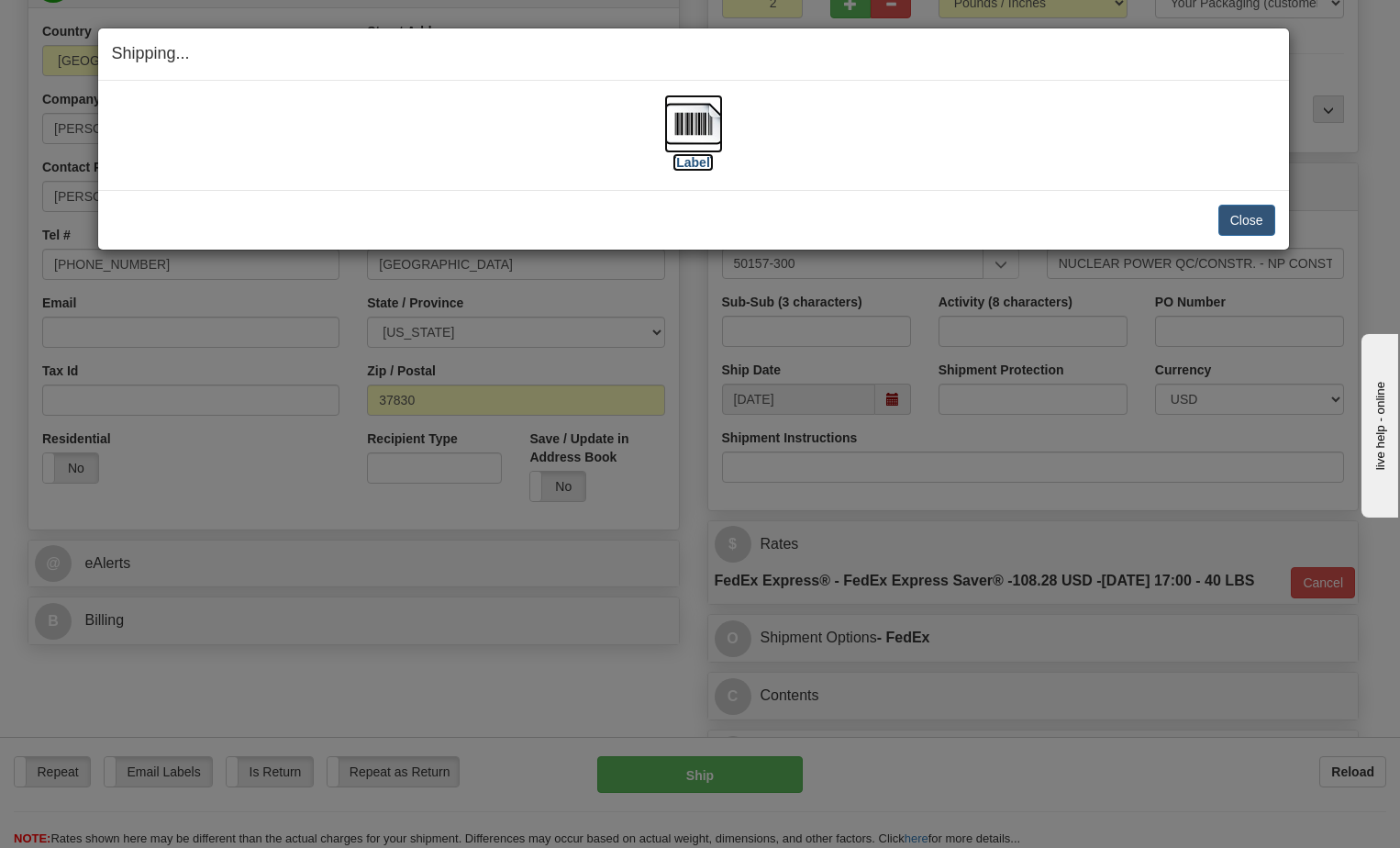
click at [699, 136] on img at bounding box center [694, 123] width 59 height 59
click at [1254, 218] on button "Close" at bounding box center [1247, 220] width 57 height 31
click at [1242, 221] on button "Close" at bounding box center [1247, 220] width 57 height 31
click at [1256, 216] on button "Close" at bounding box center [1247, 220] width 57 height 31
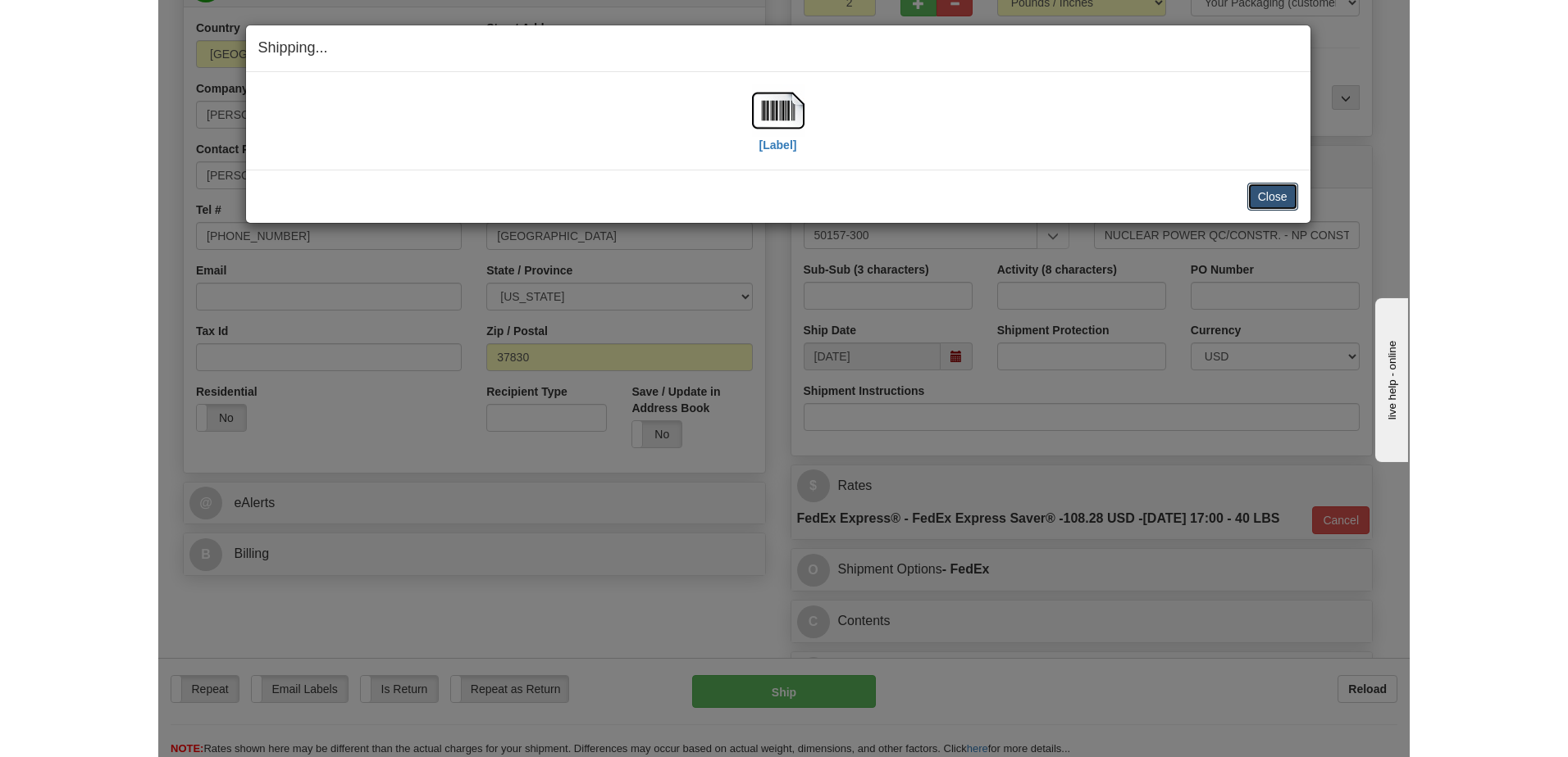
scroll to position [204, 0]
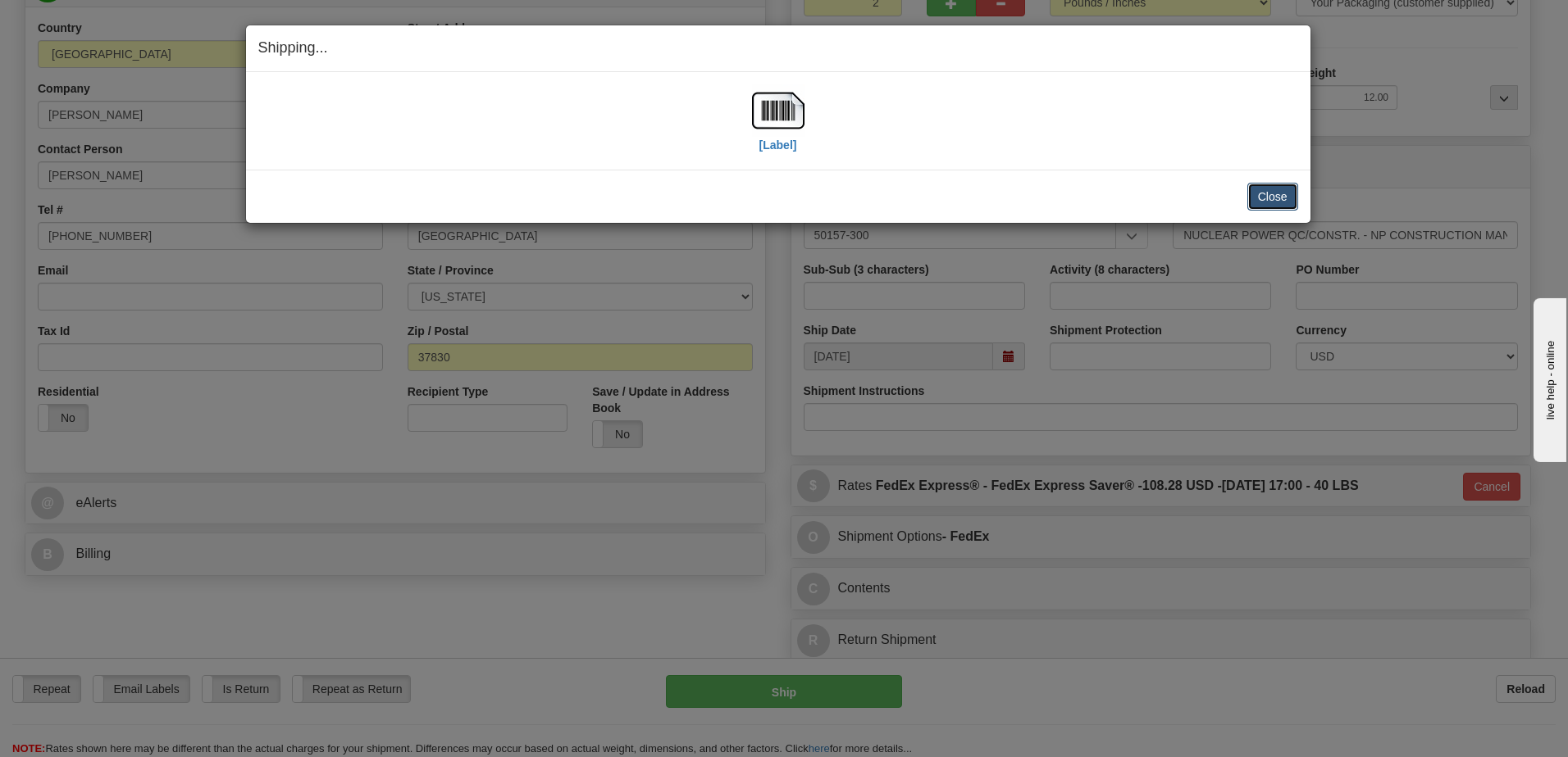
click at [1271, 195] on button "Close" at bounding box center [1272, 197] width 51 height 27
